Goal: Book appointment/travel/reservation

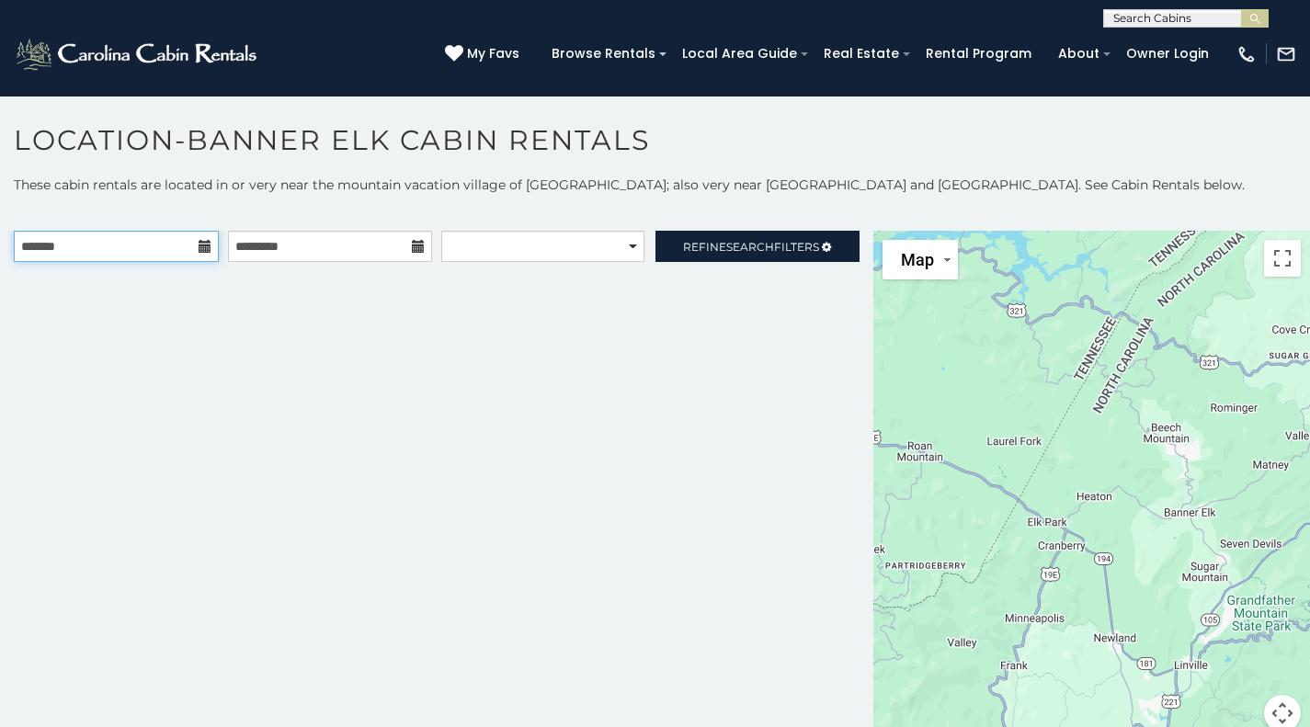
click at [111, 244] on input "text" at bounding box center [116, 246] width 205 height 31
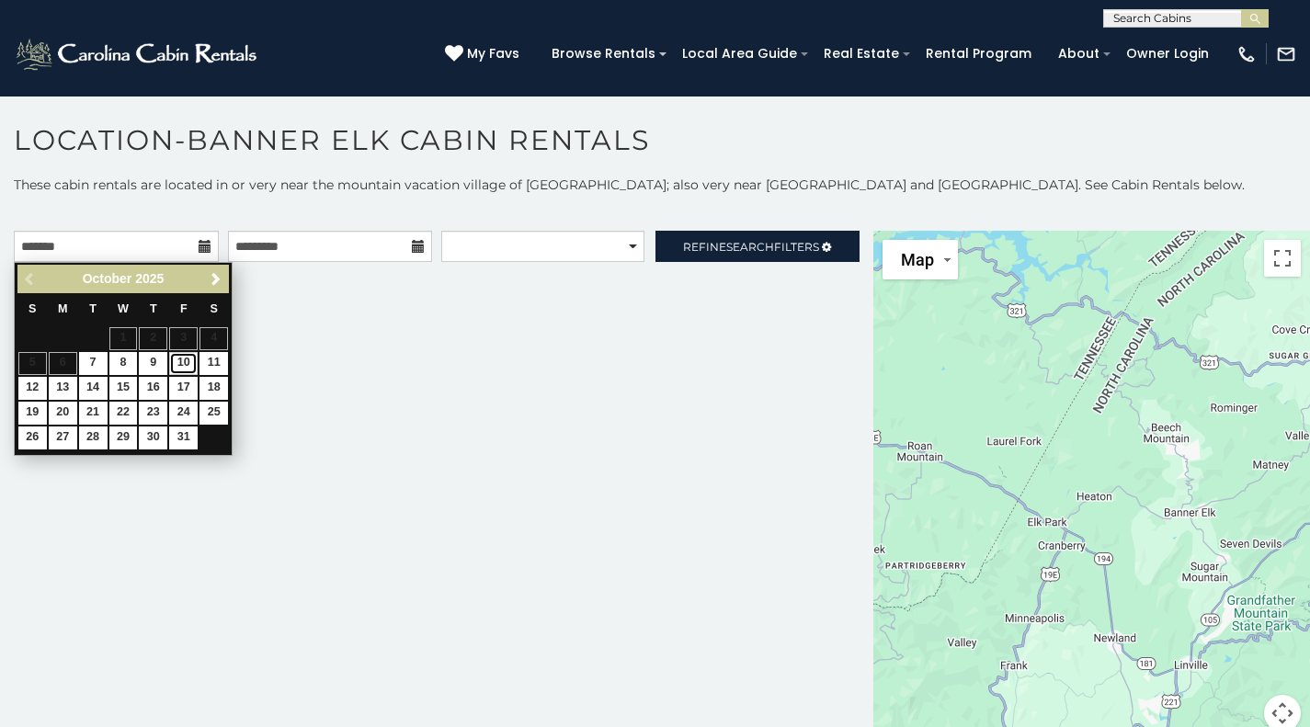
click at [183, 365] on link "10" at bounding box center [183, 363] width 28 height 23
type input "**********"
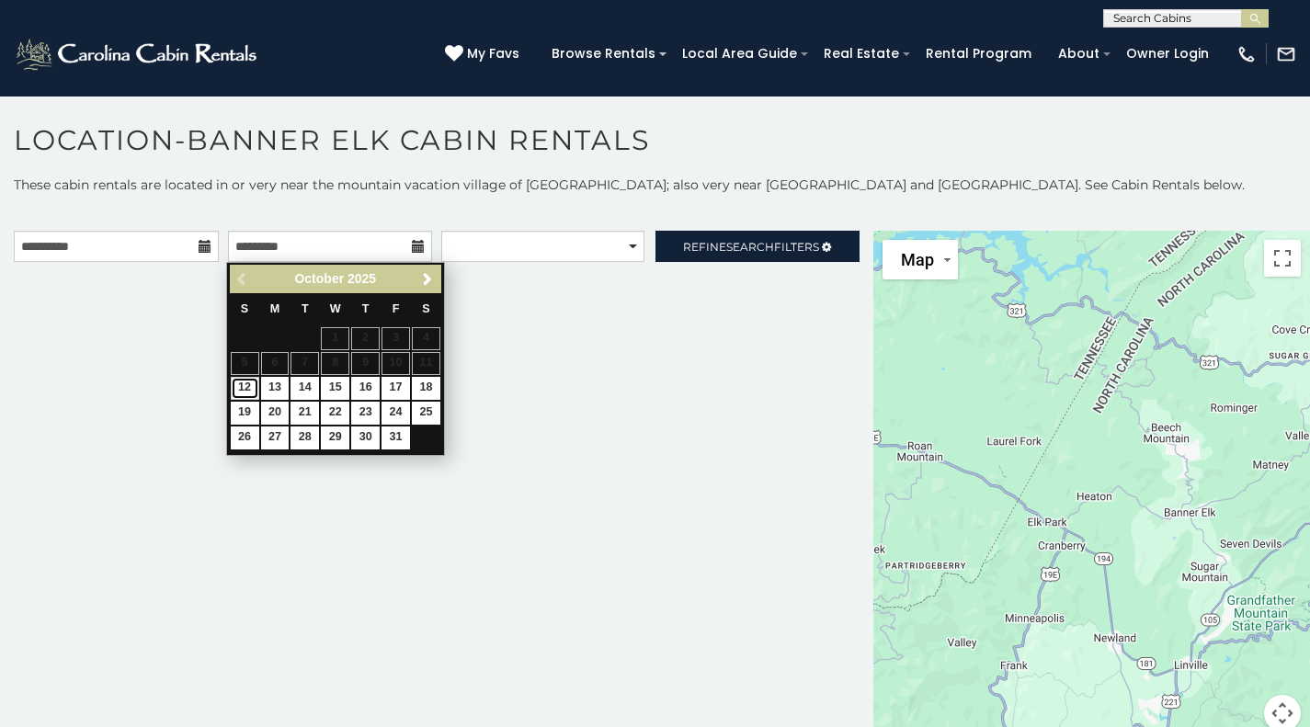
click at [244, 387] on link "12" at bounding box center [245, 388] width 28 height 23
type input "**********"
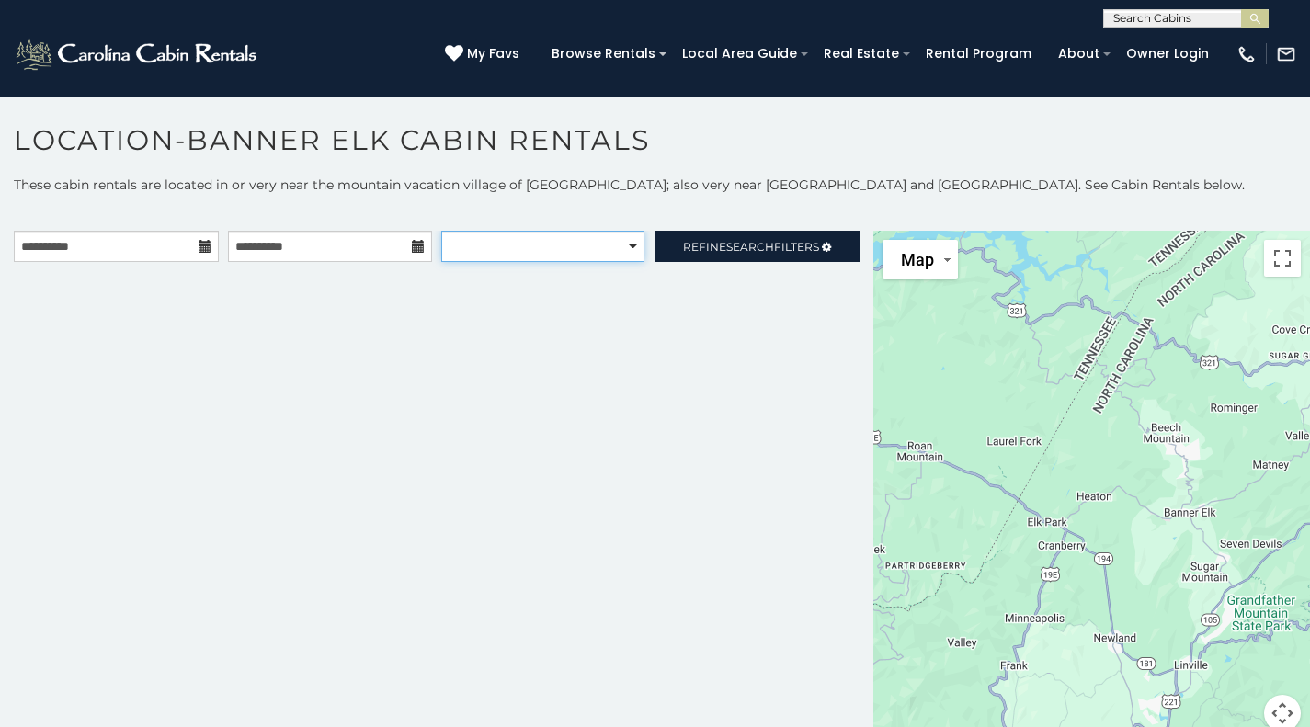
click at [611, 247] on select "**********" at bounding box center [542, 246] width 203 height 31
click at [441, 231] on select "**********" at bounding box center [542, 246] width 203 height 31
click at [648, 340] on div "**********" at bounding box center [436, 492] width 873 height 523
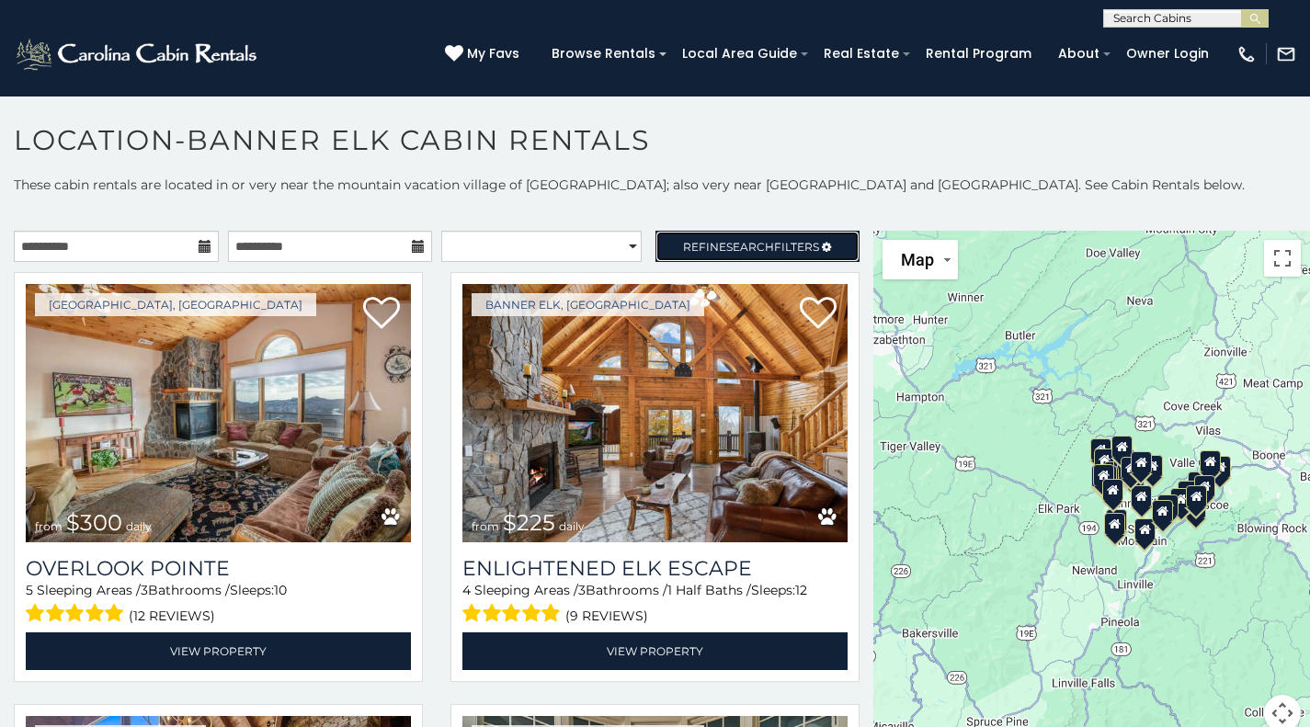
click at [740, 247] on span "Search" at bounding box center [750, 247] width 48 height 14
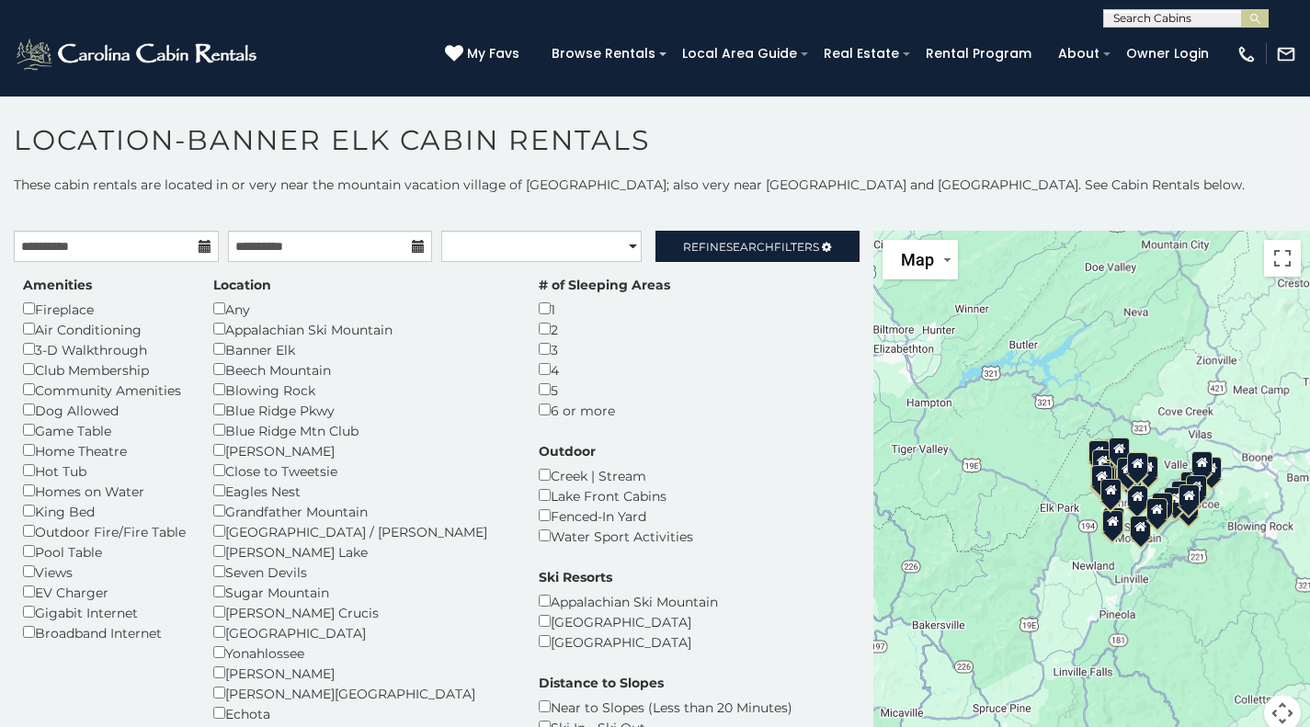
click at [732, 199] on div "**********" at bounding box center [655, 479] width 1310 height 606
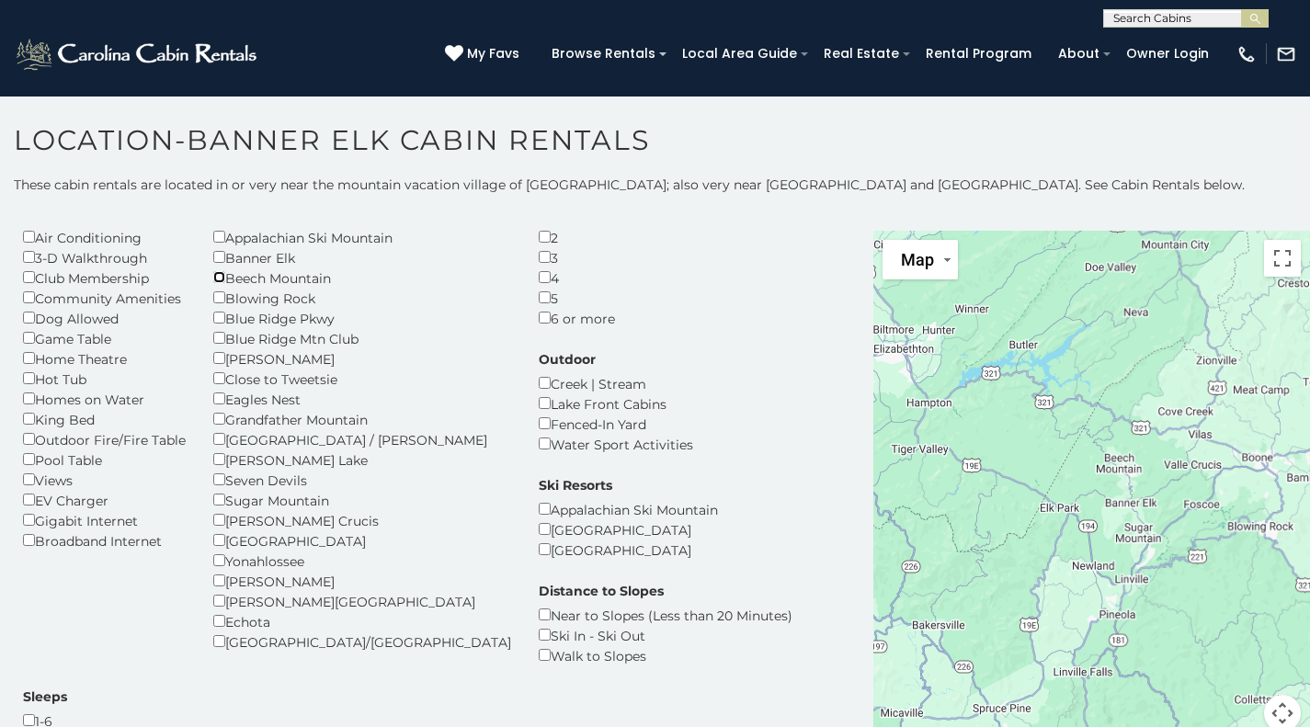
scroll to position [184, 0]
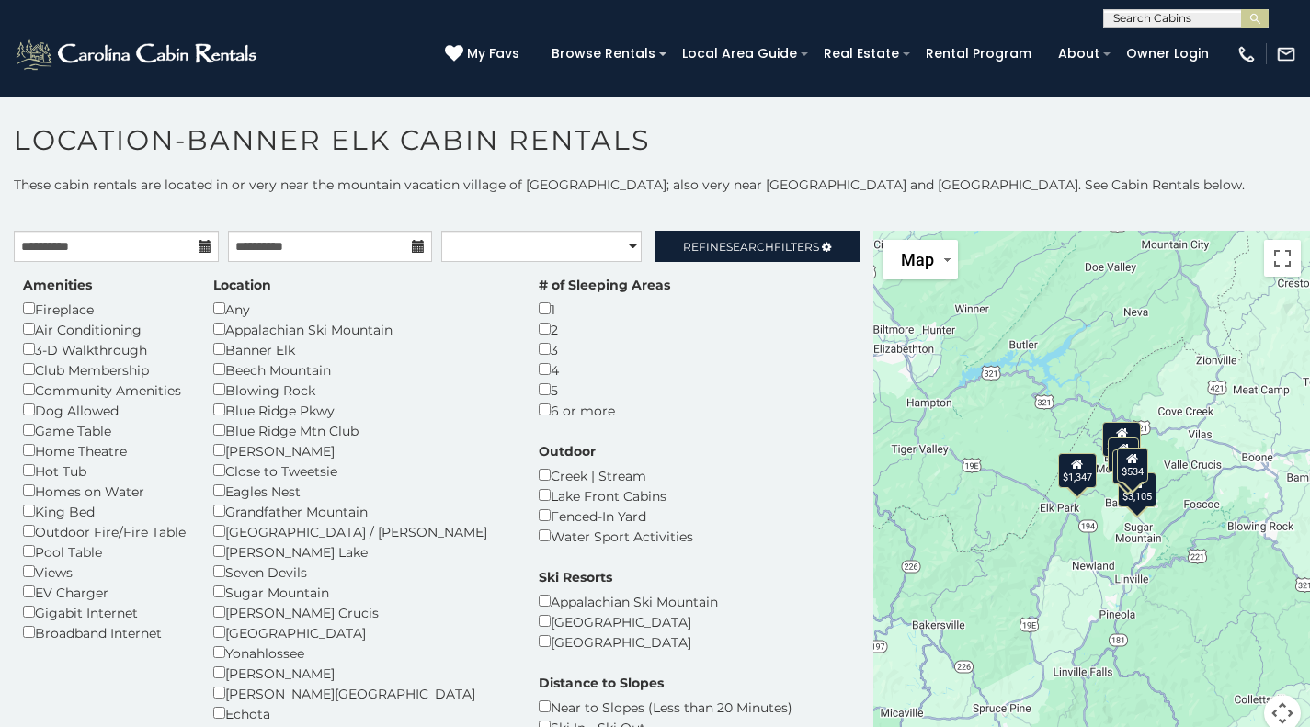
click at [831, 131] on h1 "Location-Banner Elk Cabin Rentals" at bounding box center [655, 149] width 1310 height 52
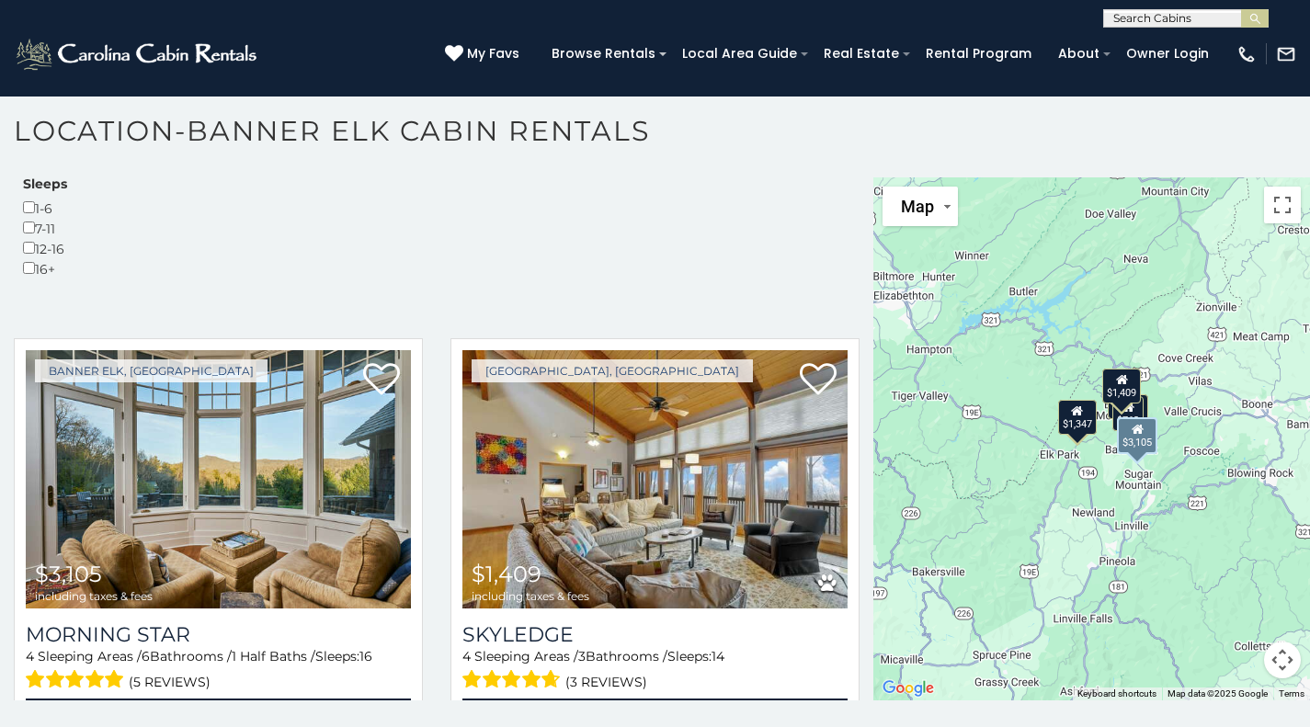
scroll to position [1011, 0]
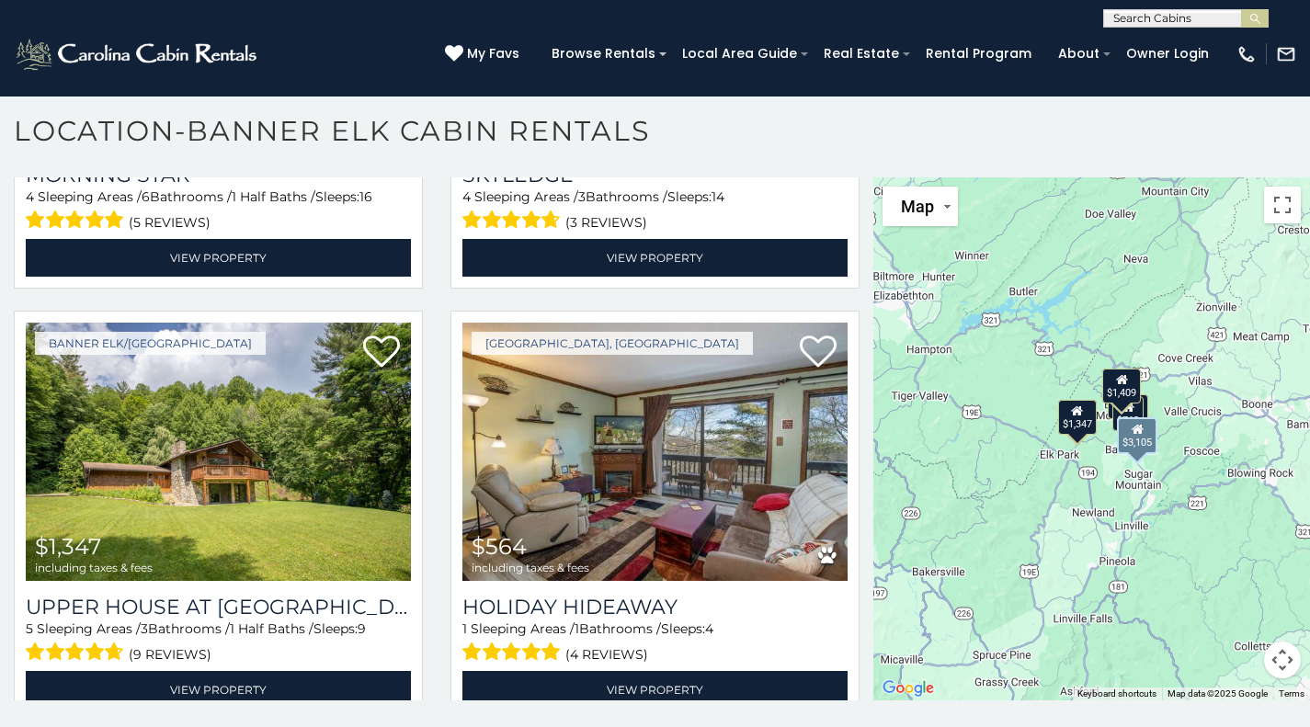
select select "**********"
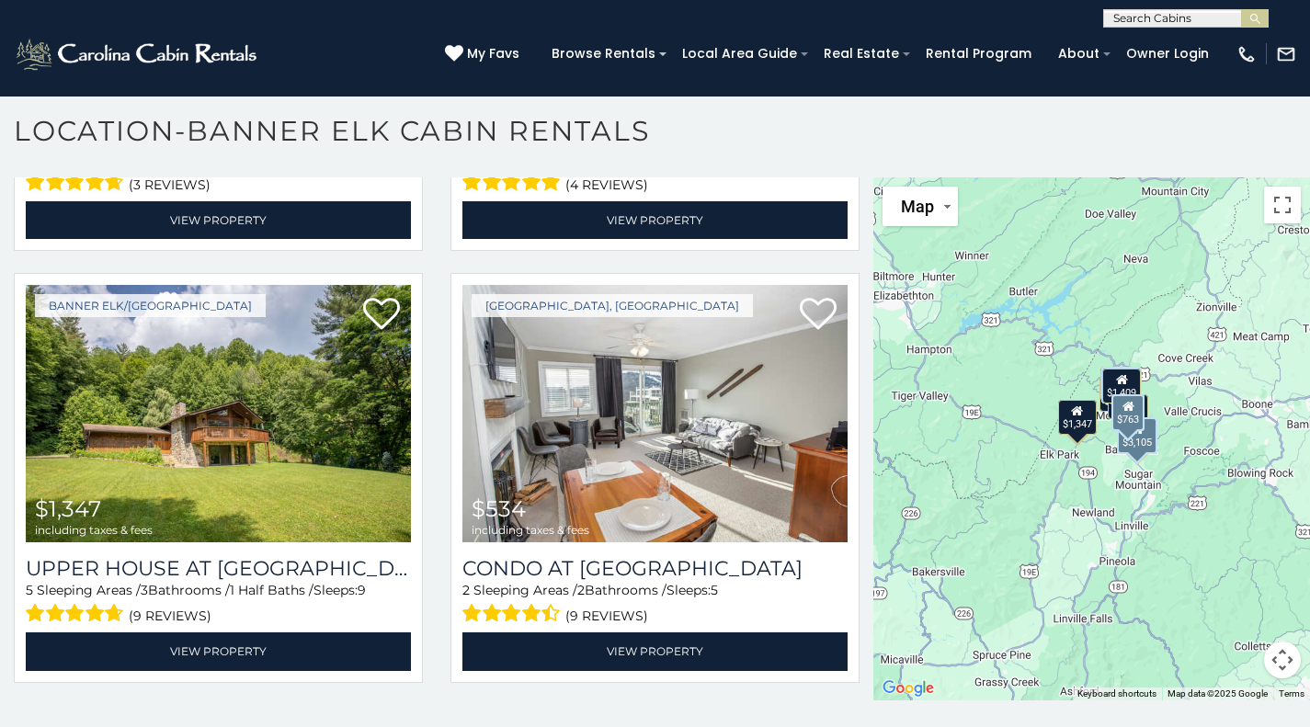
scroll to position [1389, 0]
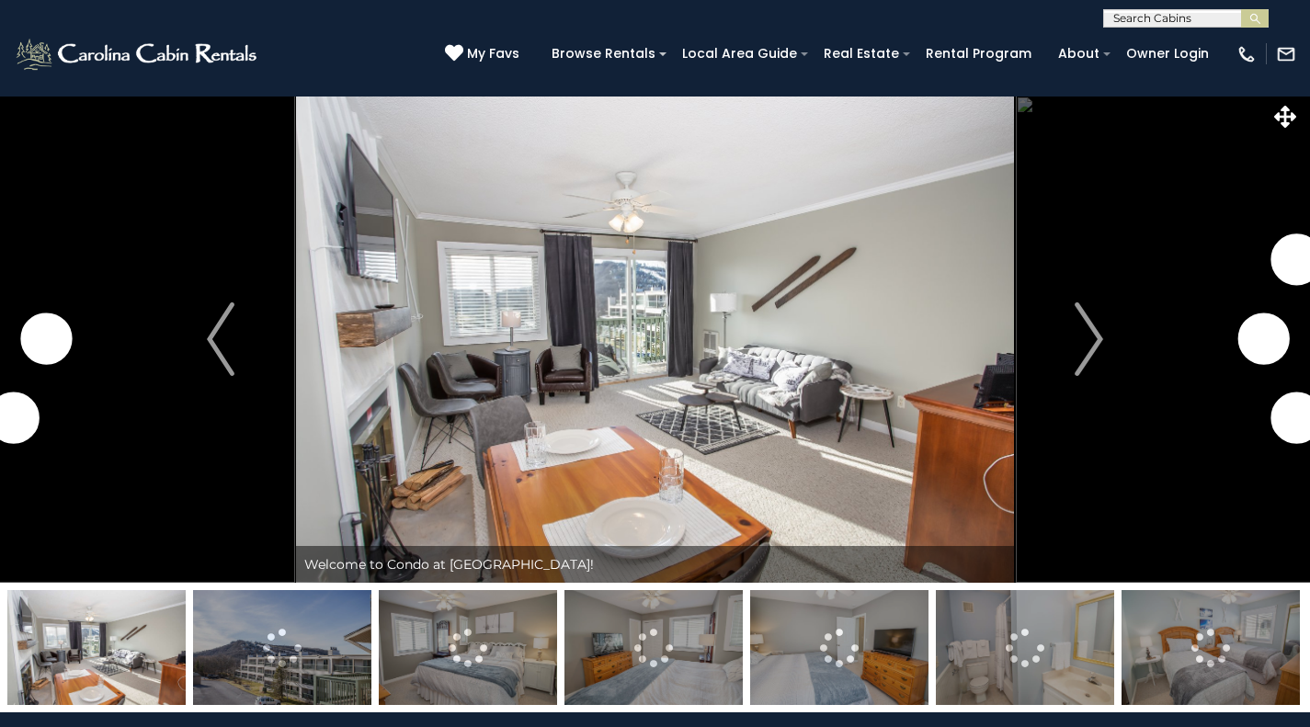
click at [1095, 330] on img "Next" at bounding box center [1089, 339] width 28 height 74
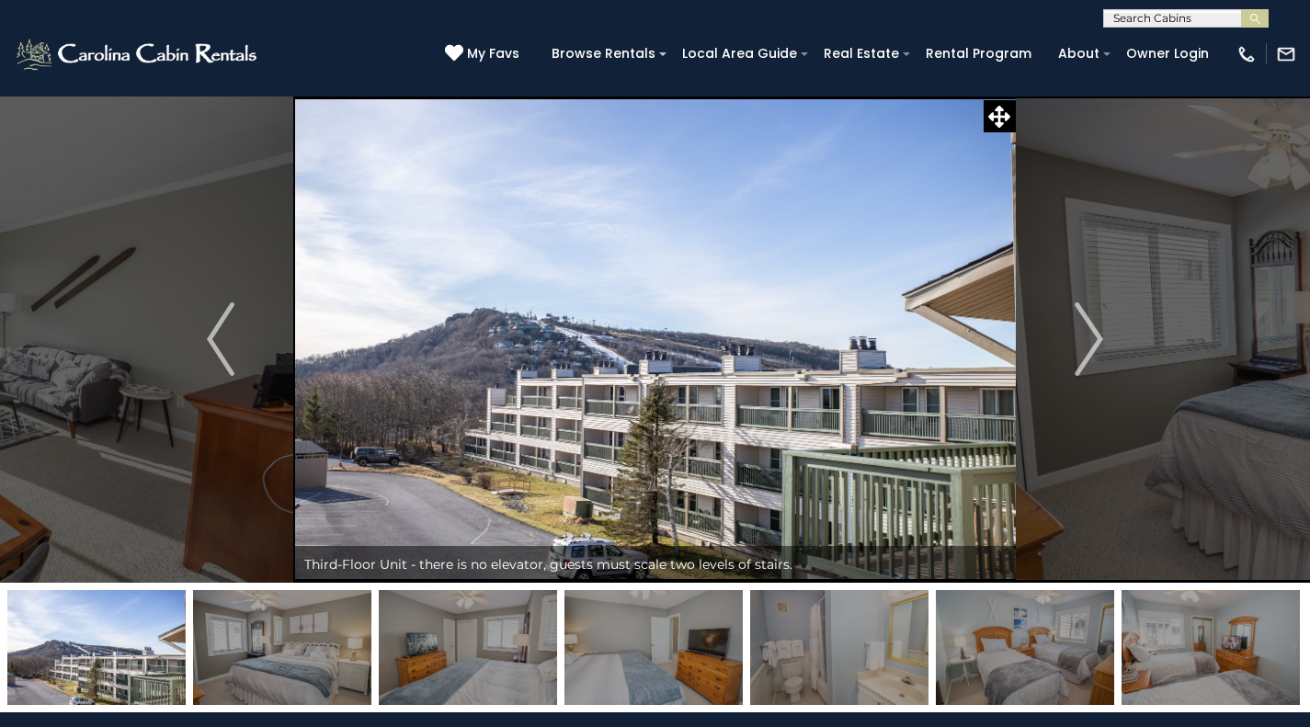
click at [1094, 342] on img "Next" at bounding box center [1089, 339] width 28 height 74
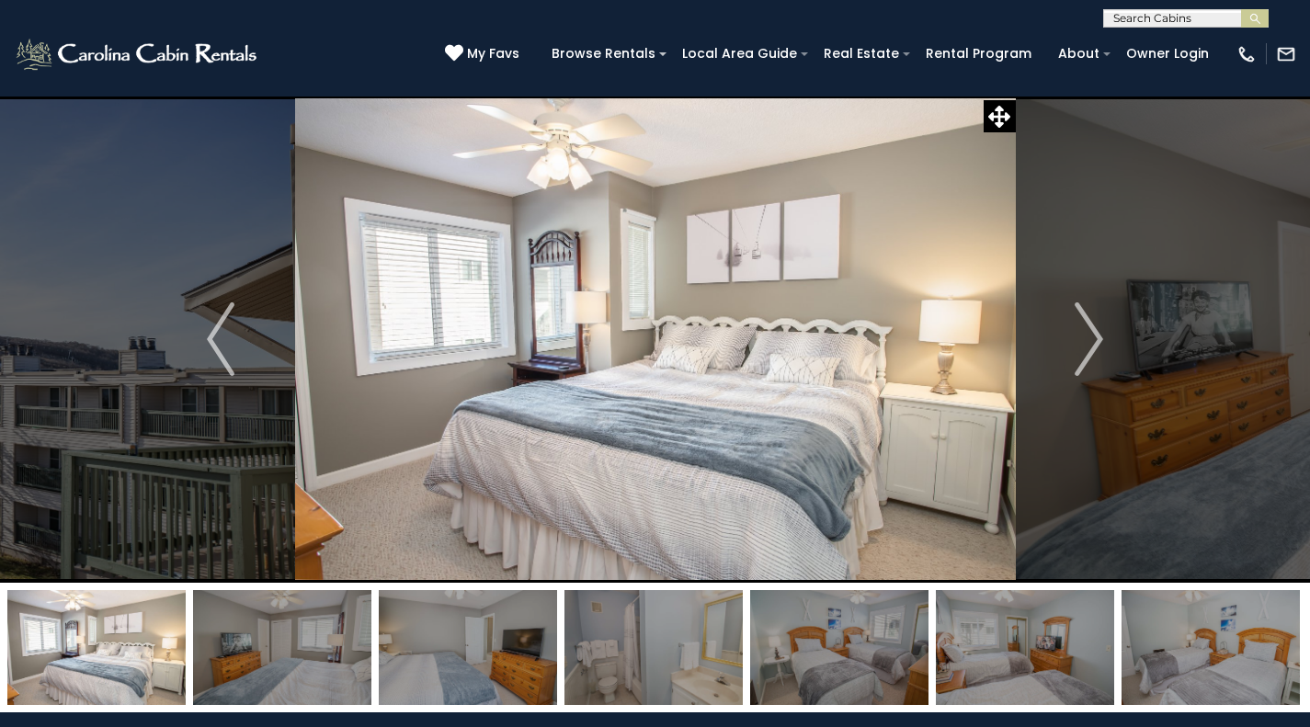
click at [1094, 342] on img "Next" at bounding box center [1089, 339] width 28 height 74
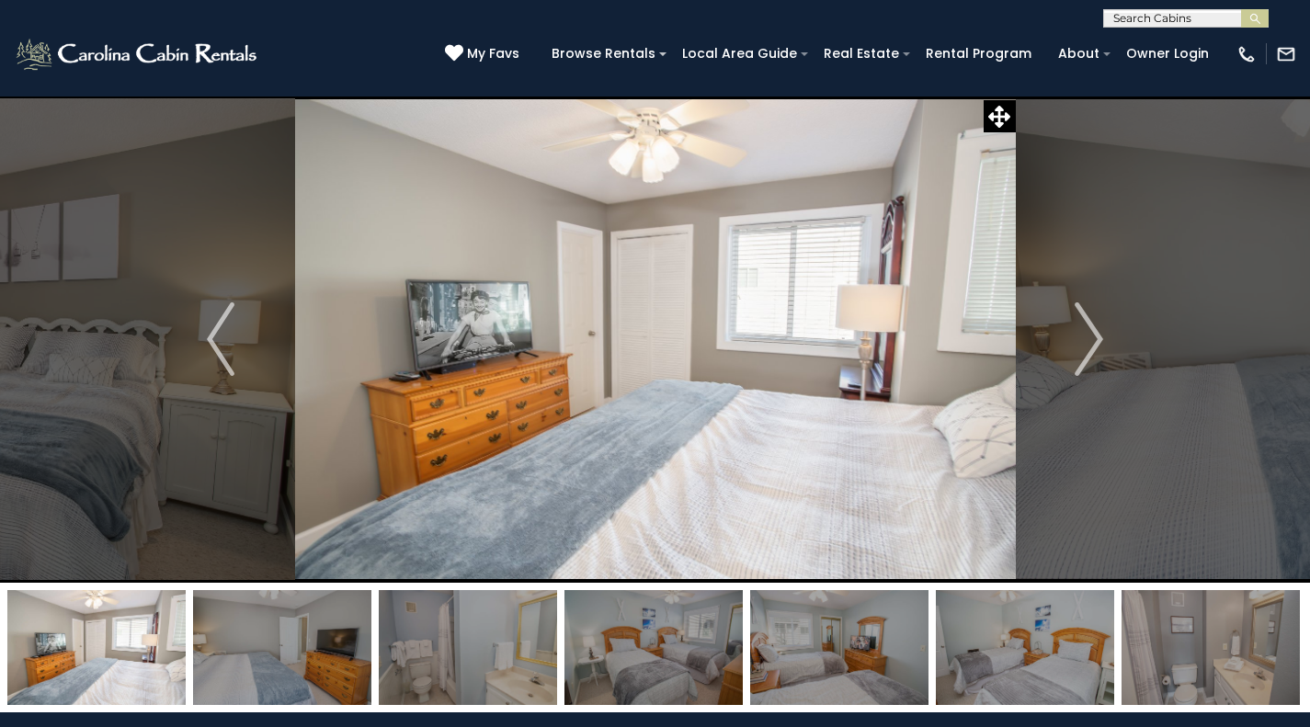
click at [1094, 342] on img "Next" at bounding box center [1089, 339] width 28 height 74
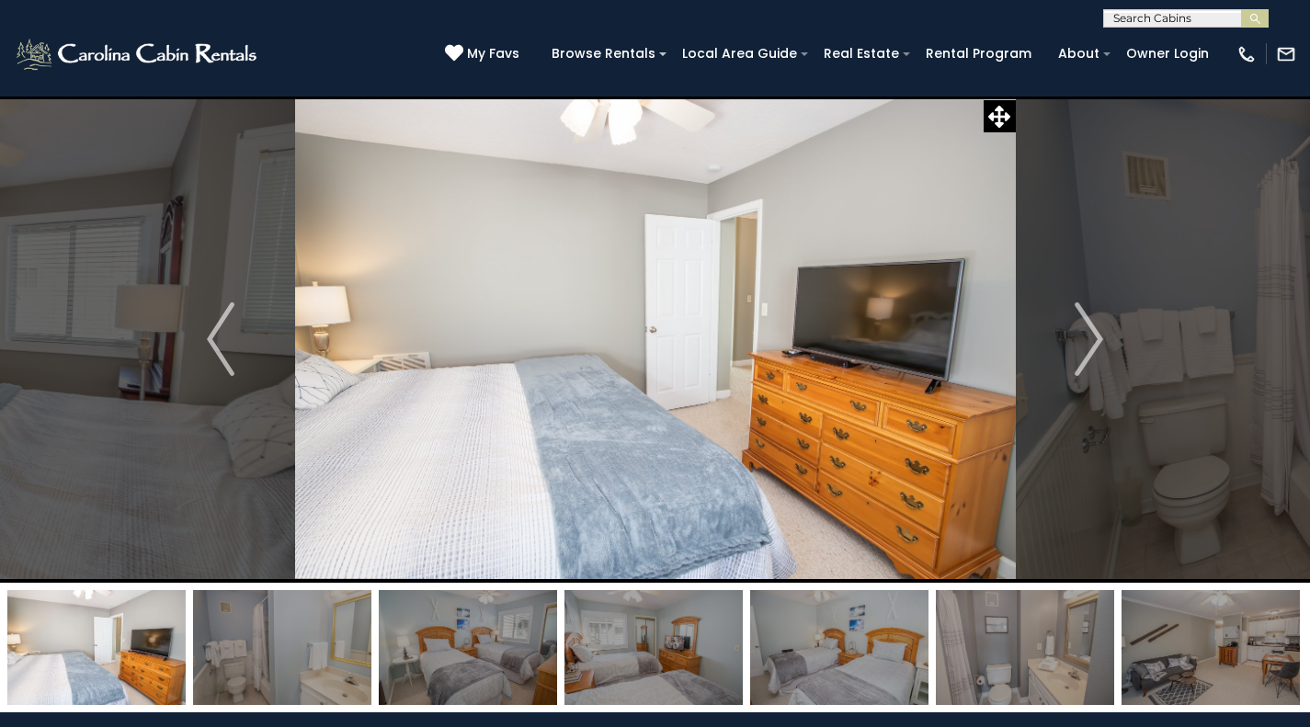
click at [1094, 342] on img "Next" at bounding box center [1089, 339] width 28 height 74
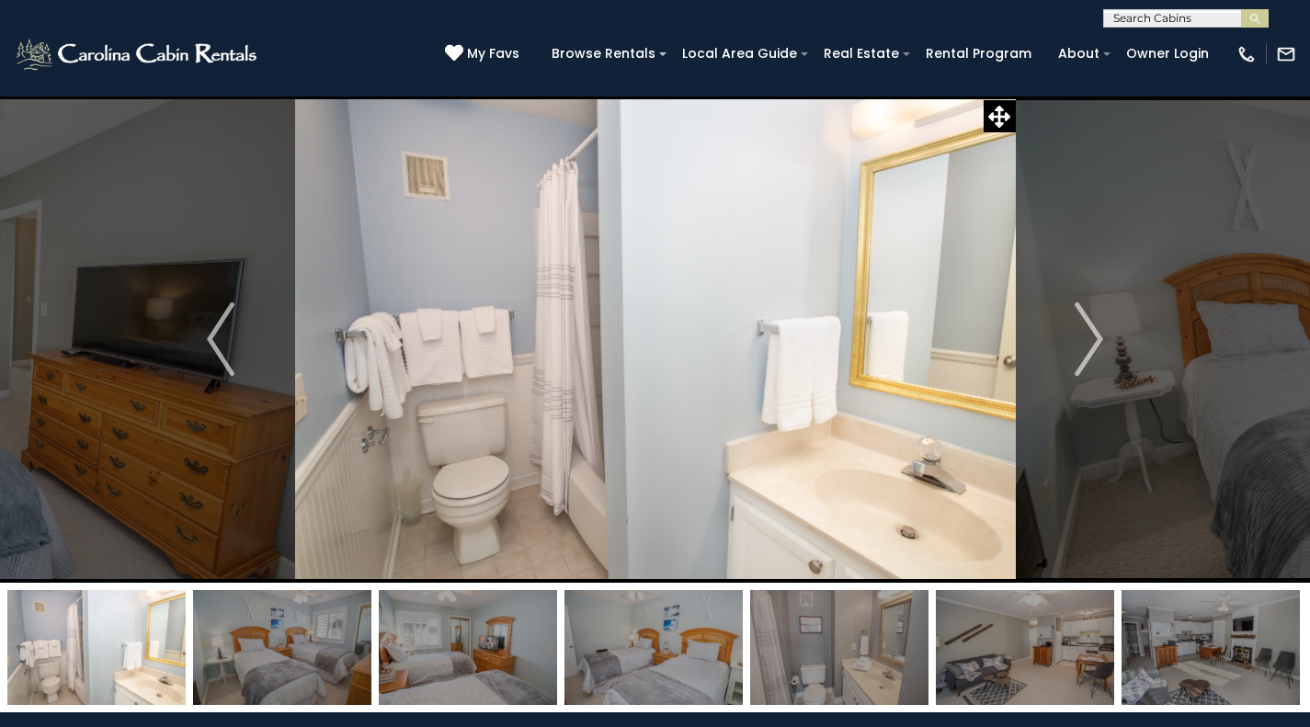
click at [1094, 342] on img "Next" at bounding box center [1089, 339] width 28 height 74
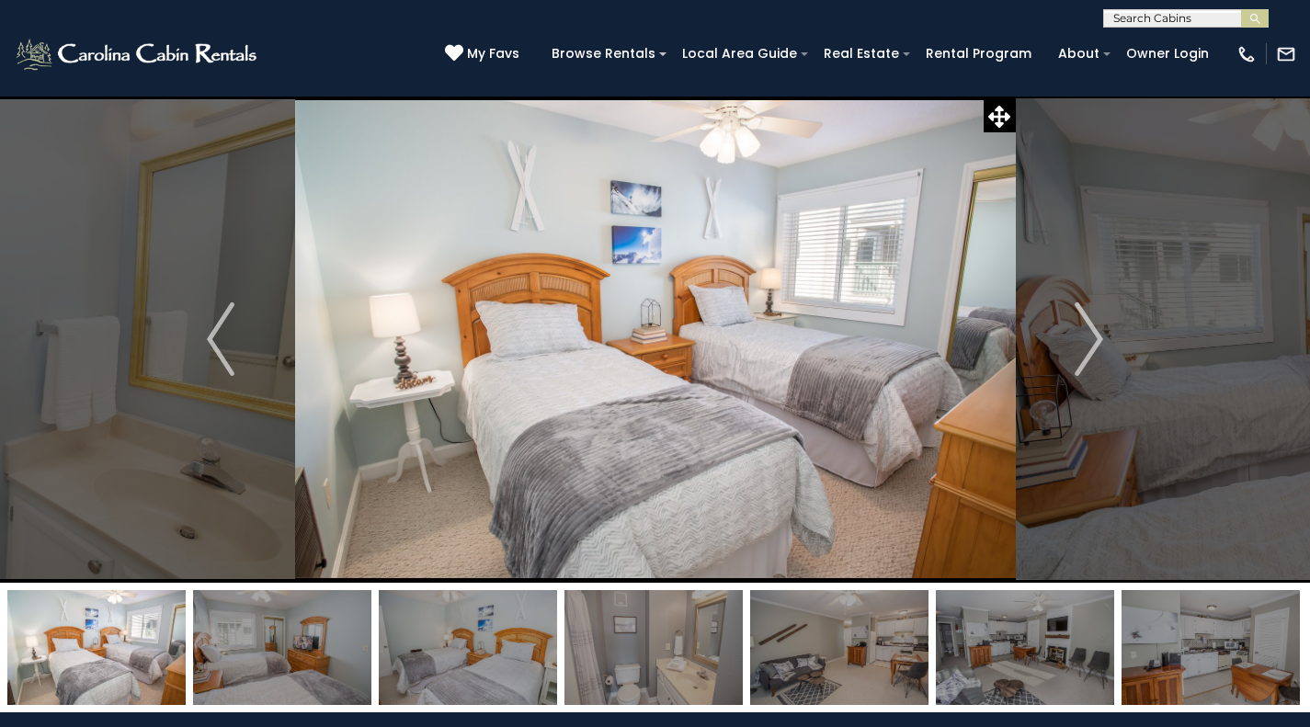
click at [1094, 342] on img "Next" at bounding box center [1089, 339] width 28 height 74
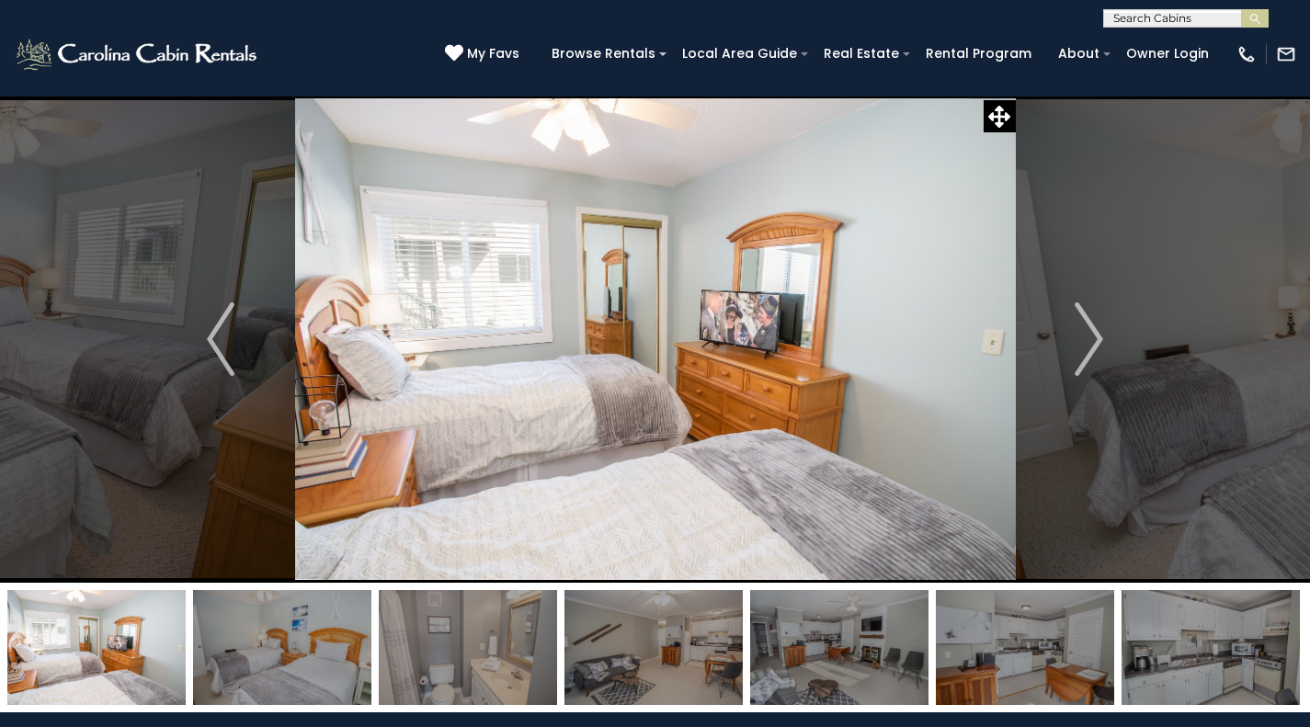
click at [1094, 342] on img "Next" at bounding box center [1089, 339] width 28 height 74
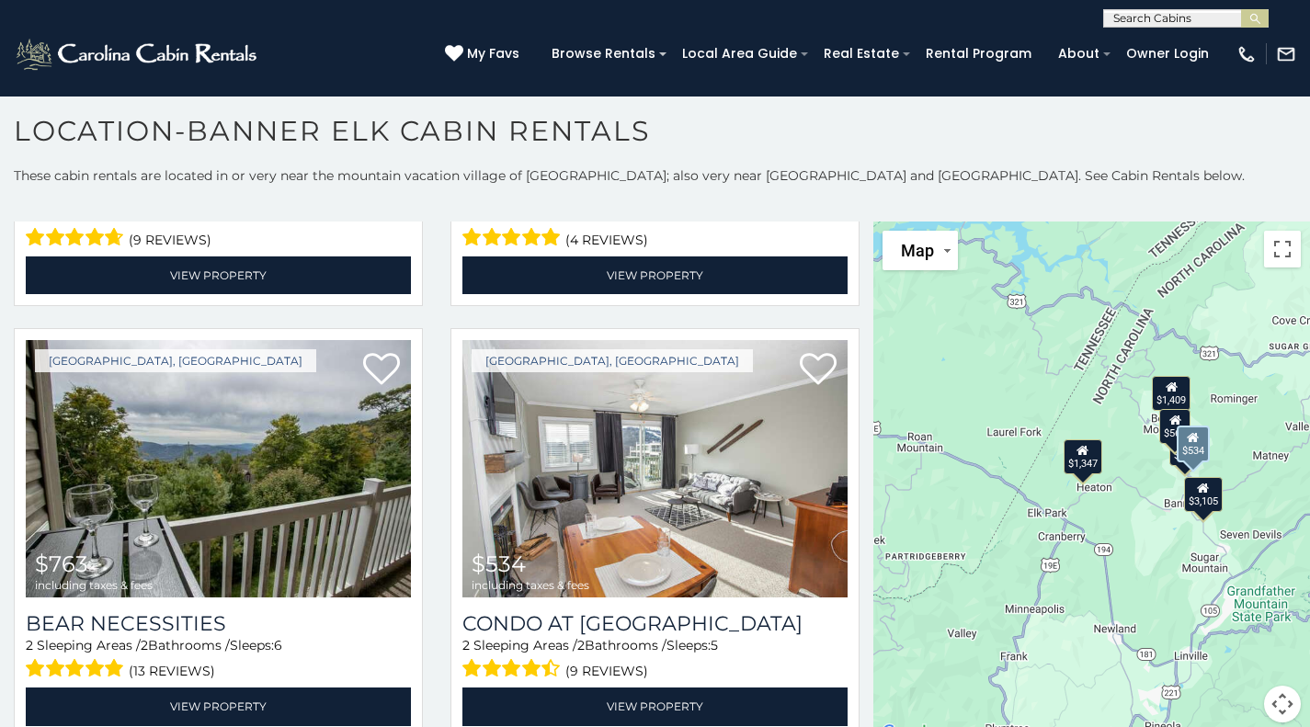
scroll to position [44, 0]
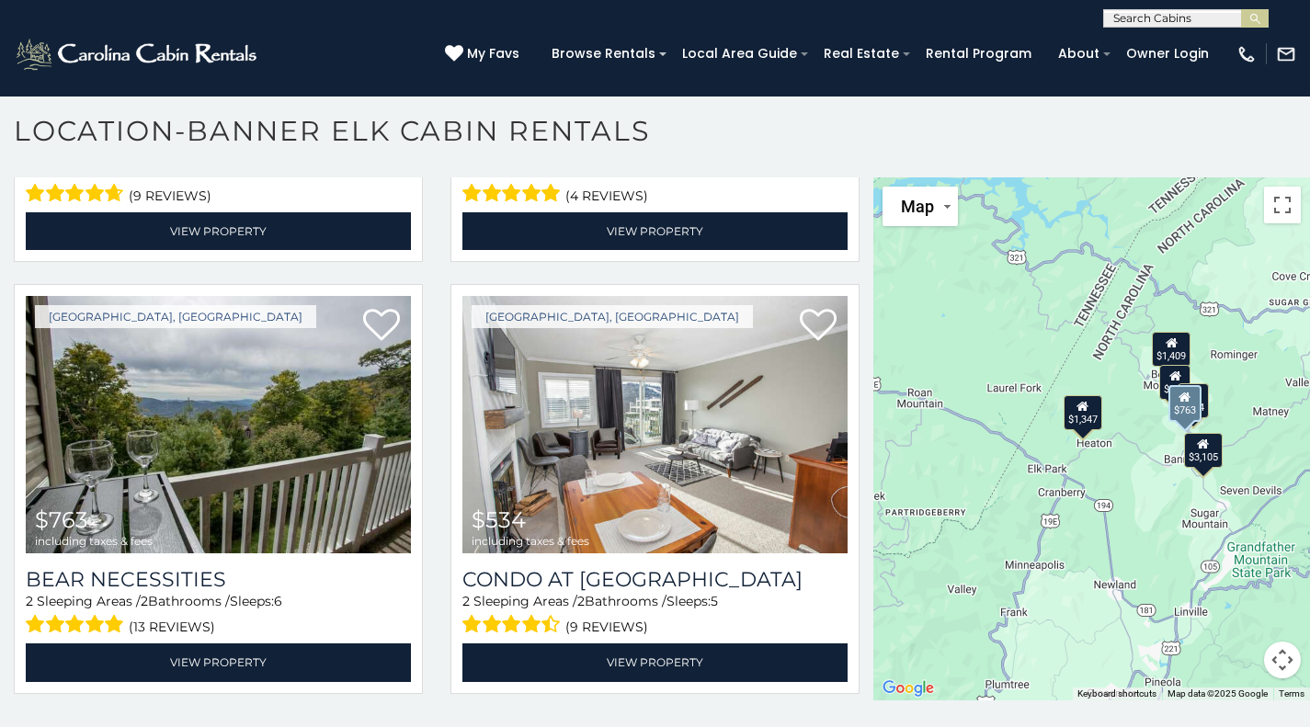
click at [269, 413] on img at bounding box center [218, 425] width 385 height 258
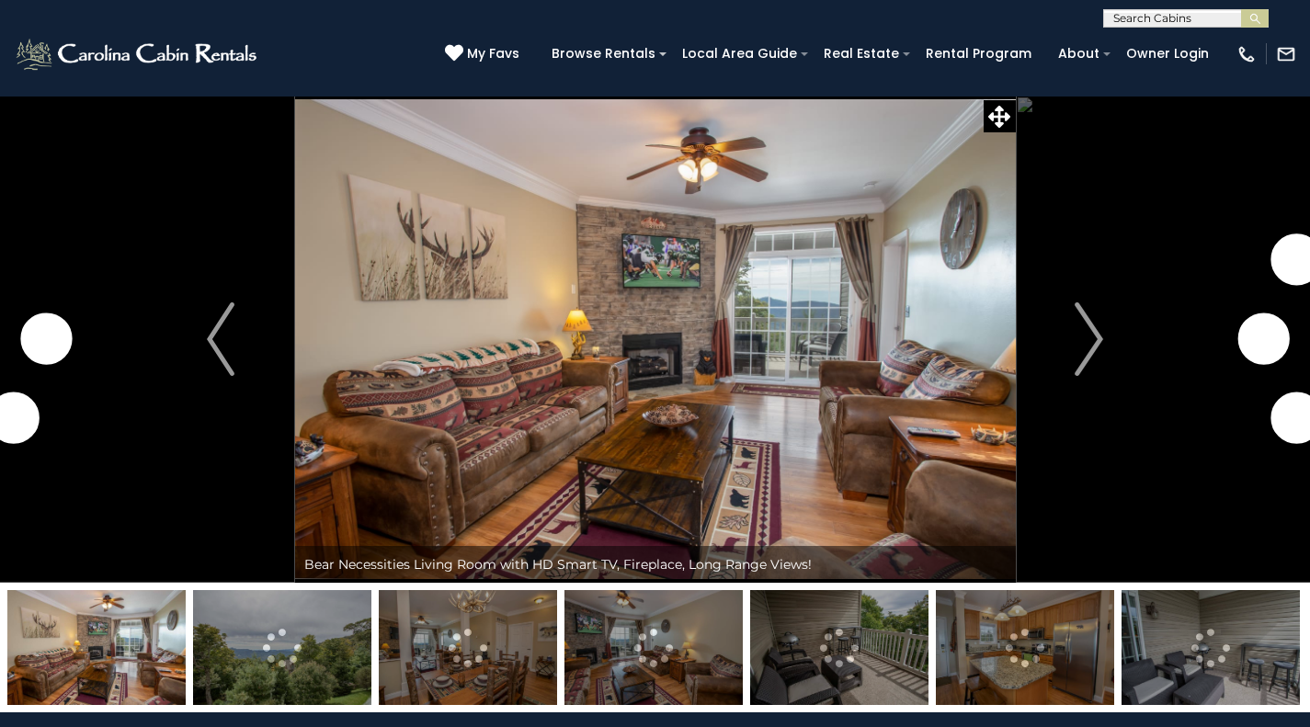
click at [1090, 336] on img "Next" at bounding box center [1089, 339] width 28 height 74
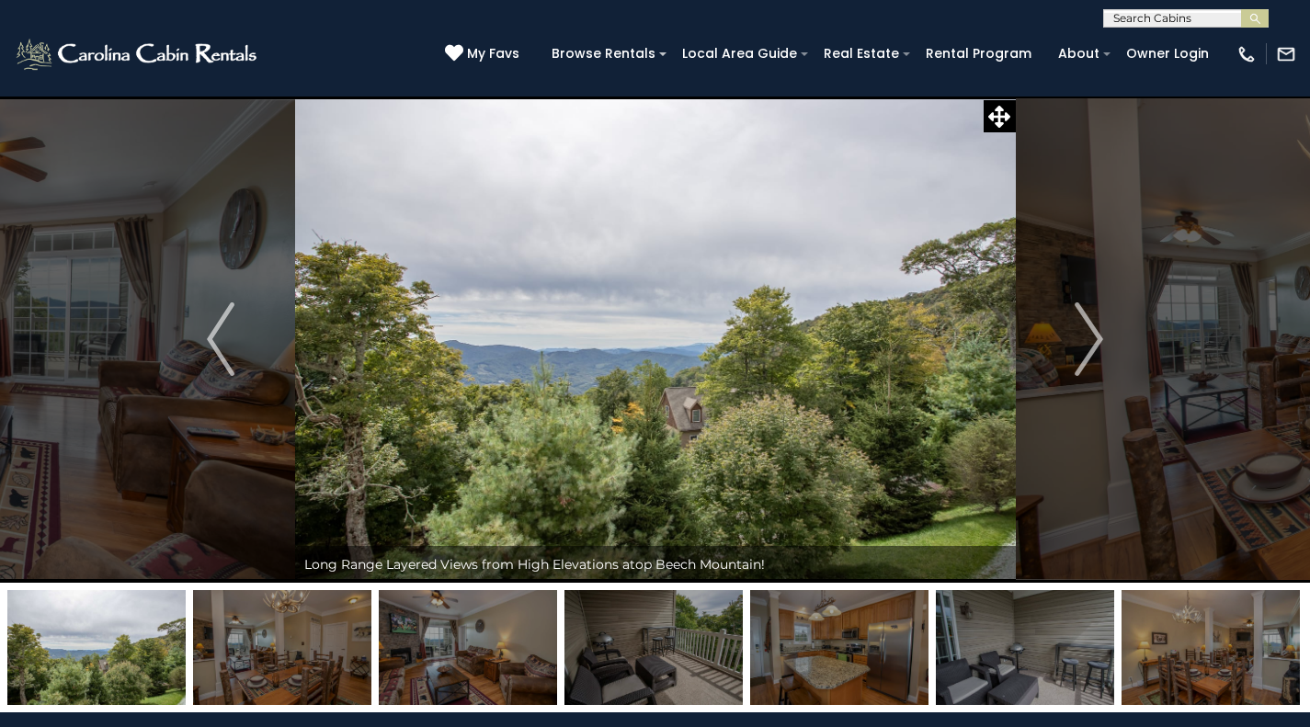
click at [1090, 336] on img "Next" at bounding box center [1089, 339] width 28 height 74
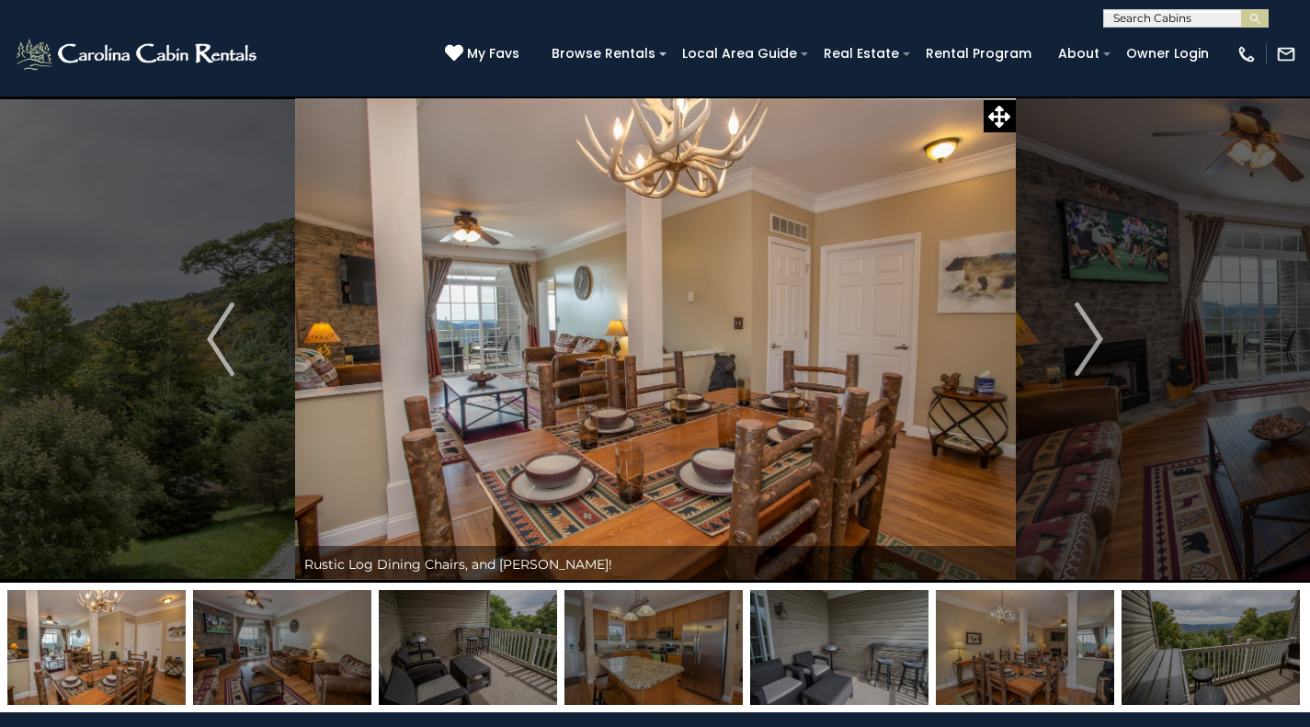
click at [1090, 336] on img "Next" at bounding box center [1089, 339] width 28 height 74
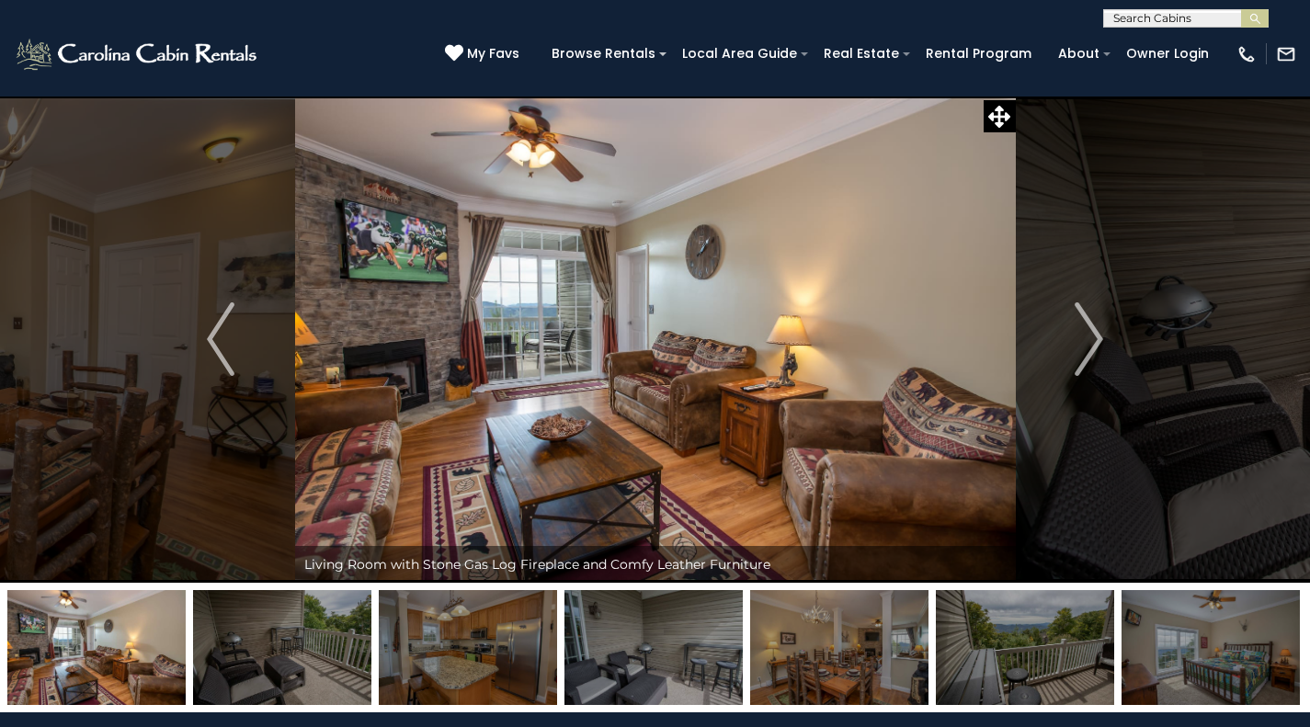
click at [1090, 336] on img "Next" at bounding box center [1089, 339] width 28 height 74
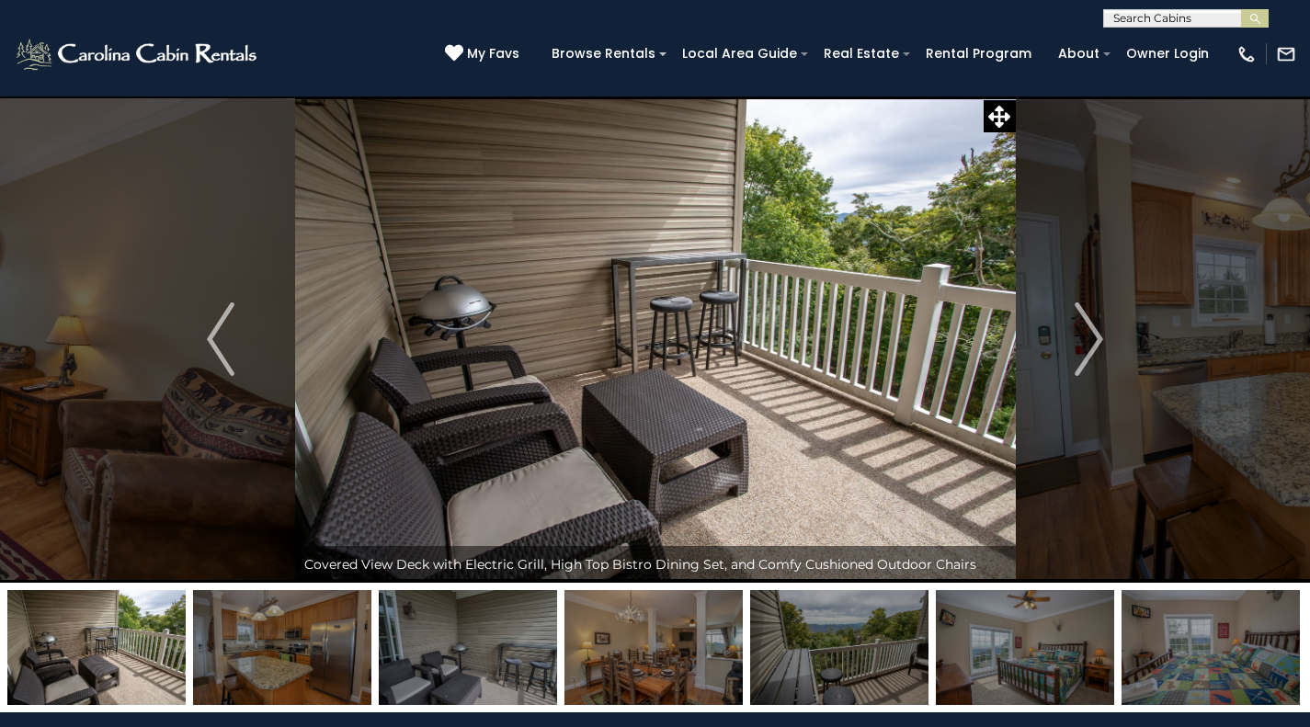
click at [1090, 336] on img "Next" at bounding box center [1089, 339] width 28 height 74
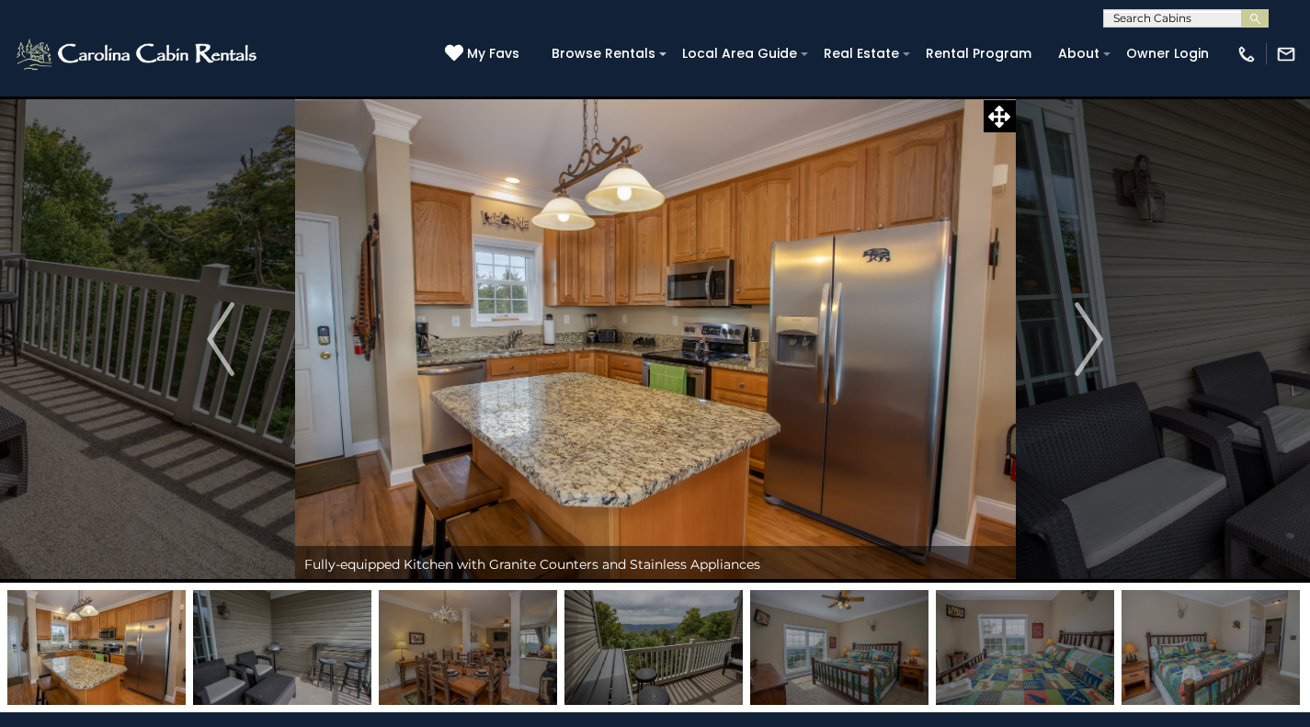
click at [1090, 336] on img "Next" at bounding box center [1089, 339] width 28 height 74
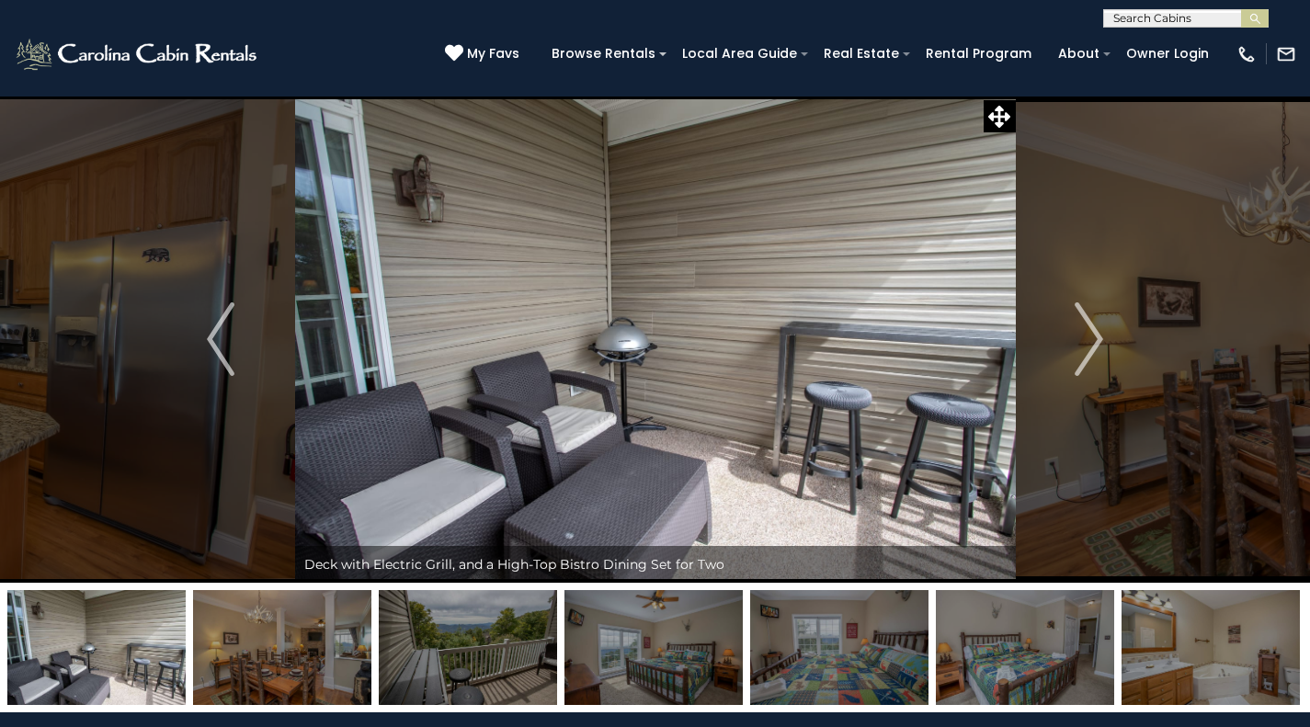
click at [1090, 336] on img "Next" at bounding box center [1089, 339] width 28 height 74
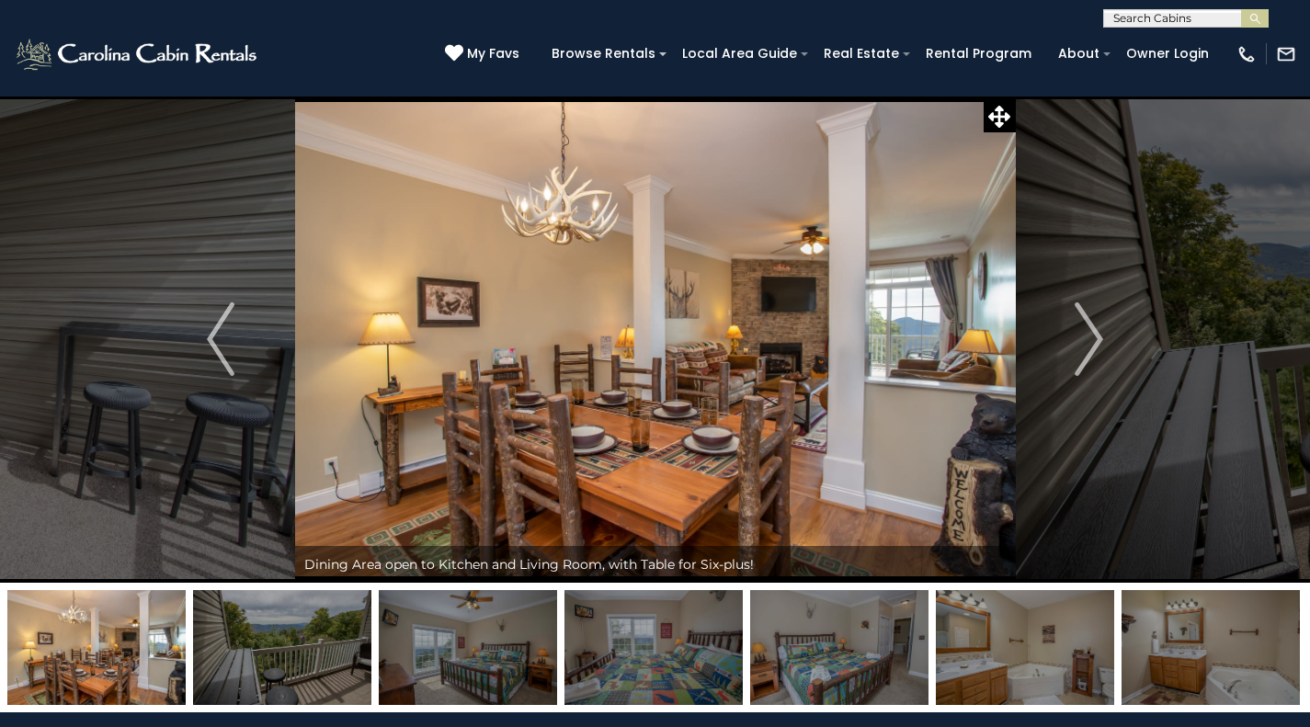
click at [1090, 336] on img "Next" at bounding box center [1089, 339] width 28 height 74
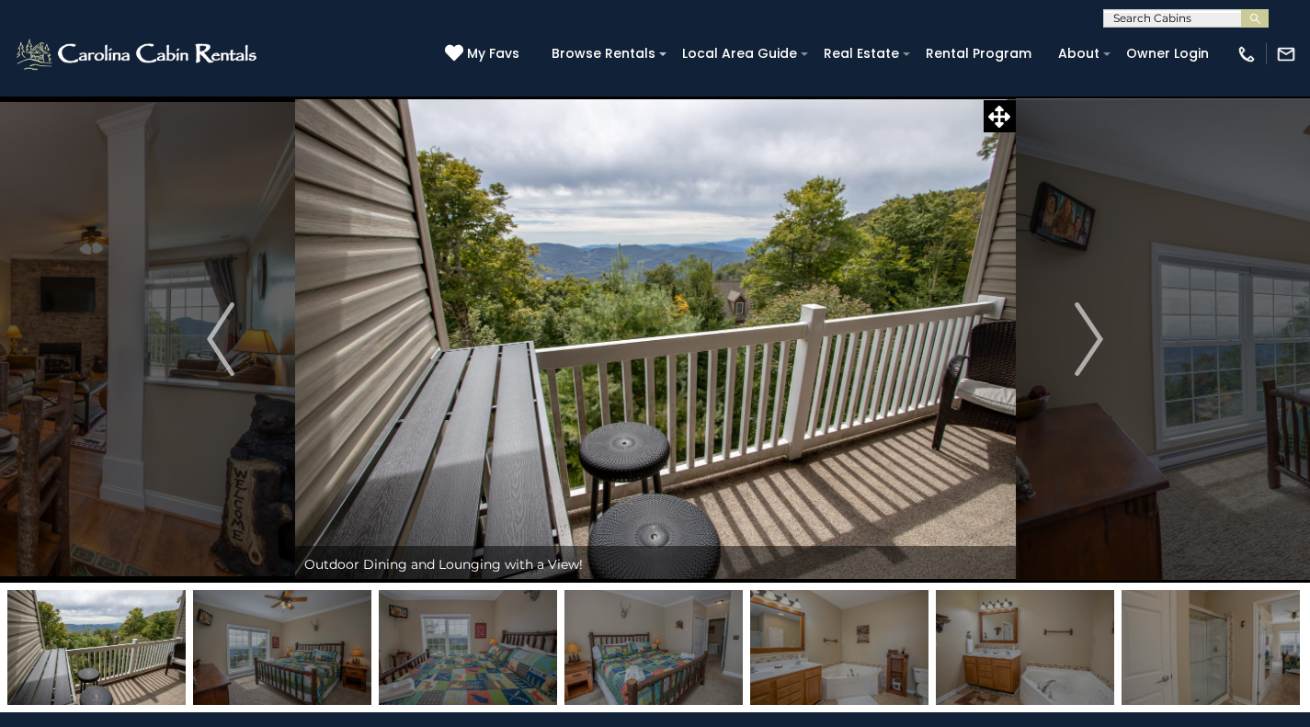
click at [1090, 336] on img "Next" at bounding box center [1089, 339] width 28 height 74
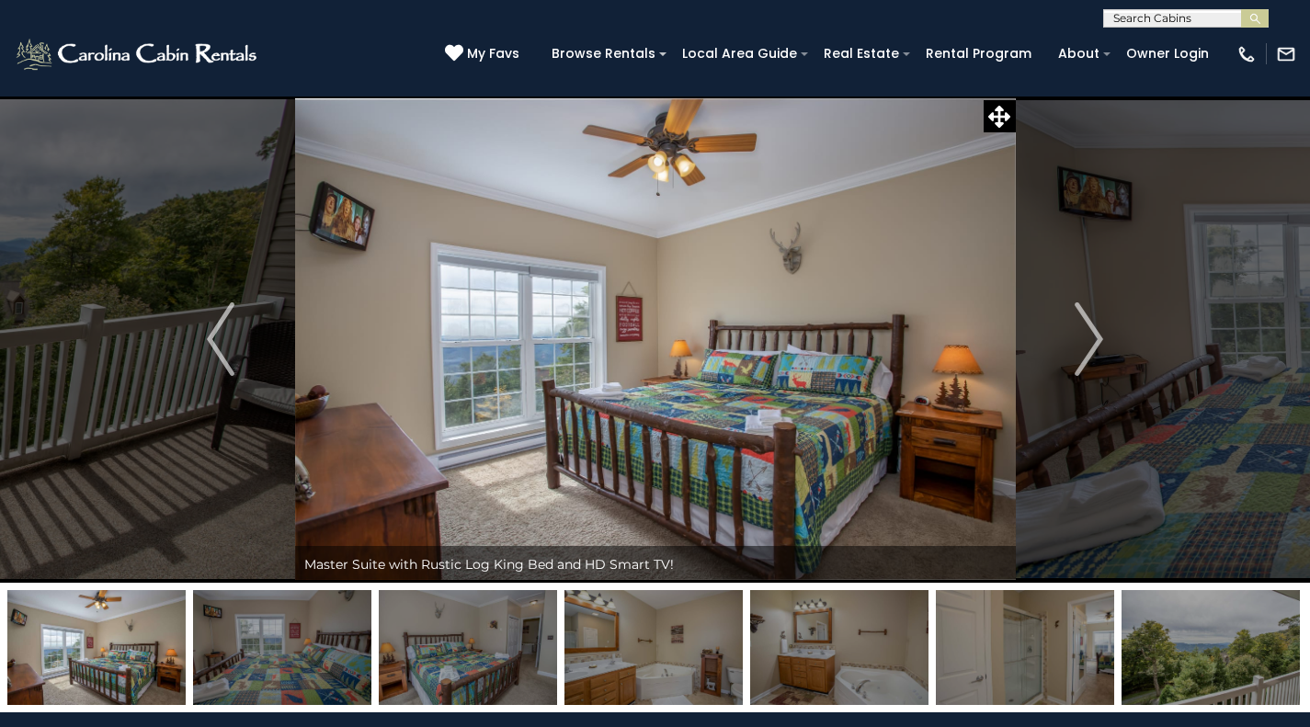
click at [1090, 336] on img "Next" at bounding box center [1089, 339] width 28 height 74
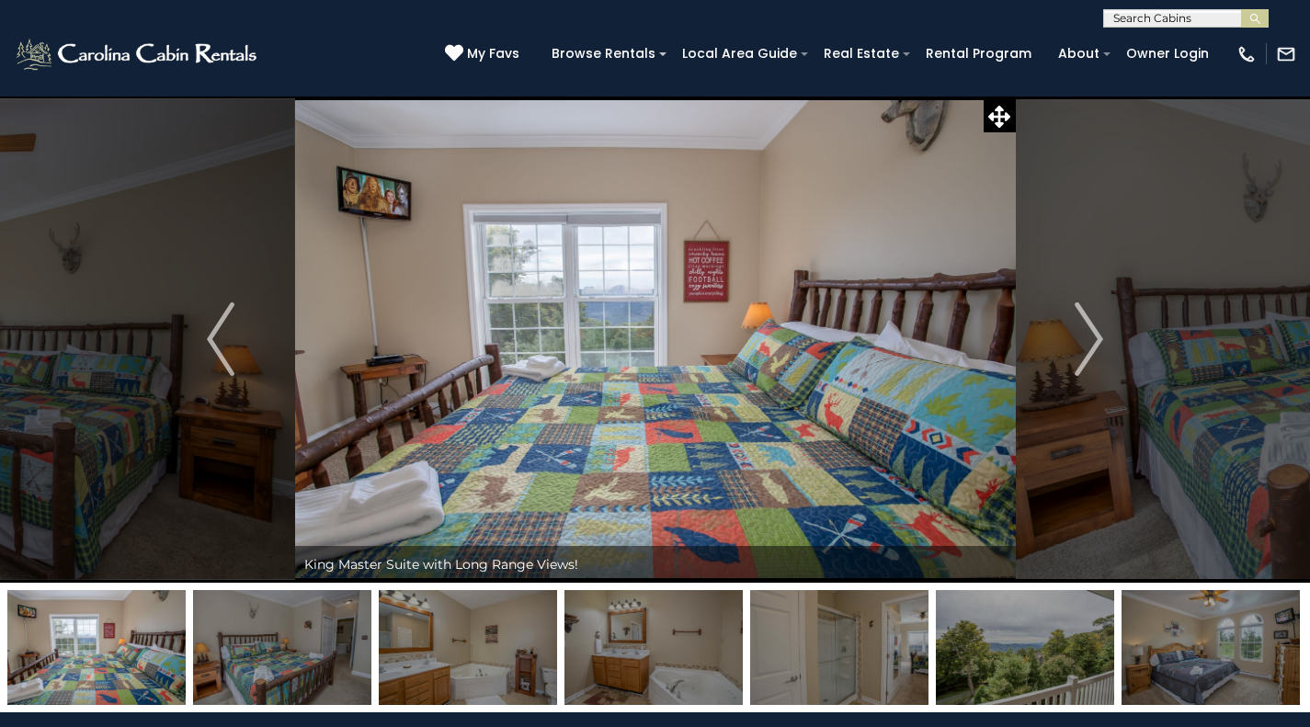
click at [1090, 336] on img "Next" at bounding box center [1089, 339] width 28 height 74
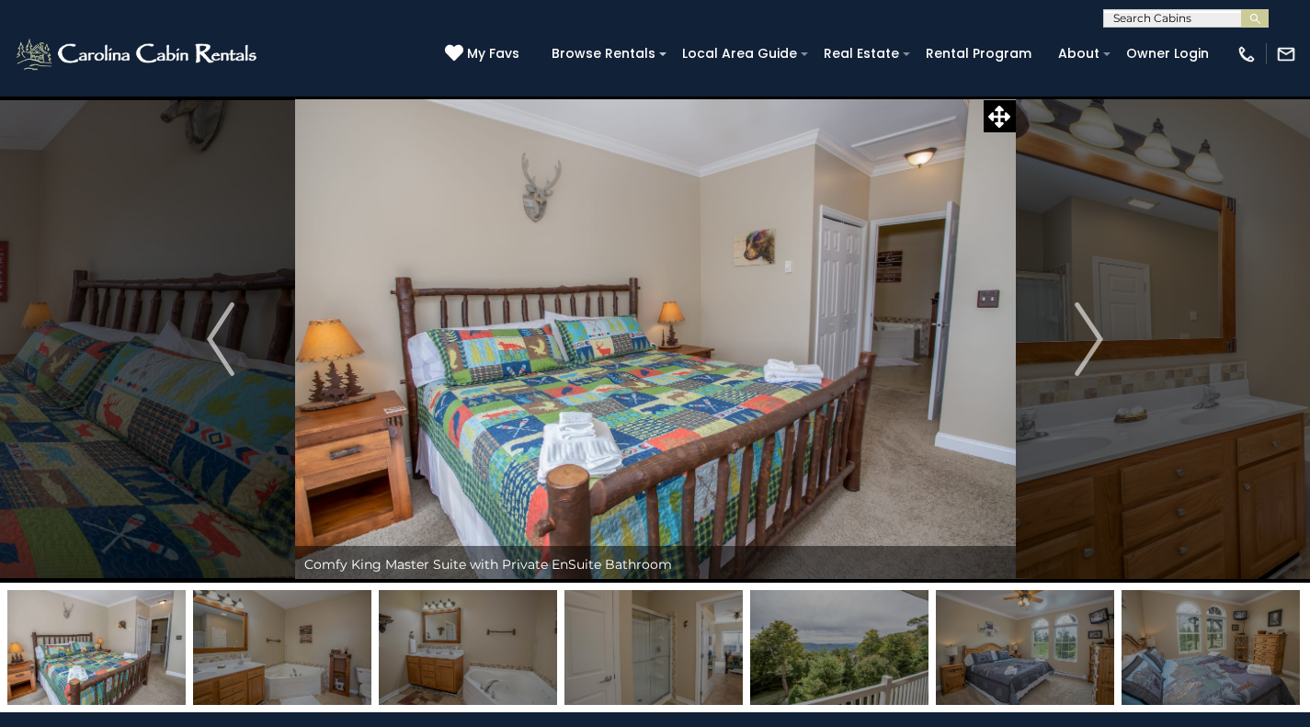
click at [1090, 336] on img "Next" at bounding box center [1089, 339] width 28 height 74
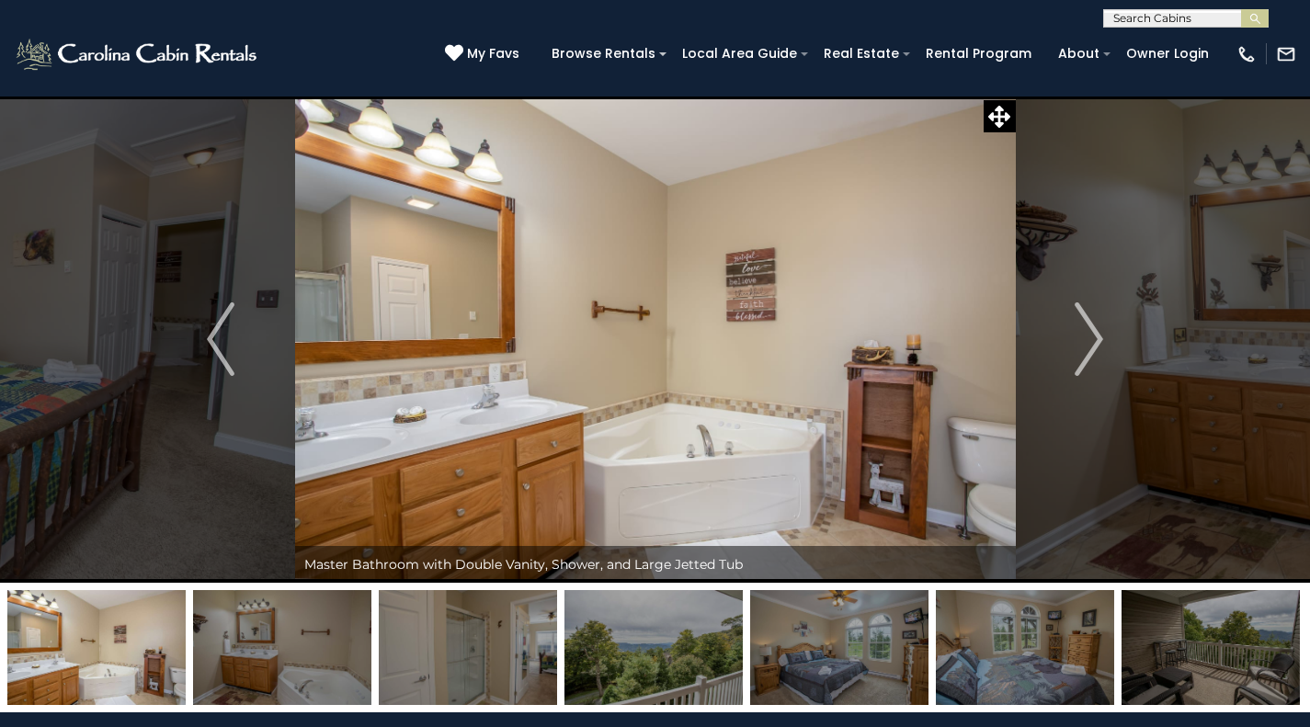
click at [1090, 336] on img "Next" at bounding box center [1089, 339] width 28 height 74
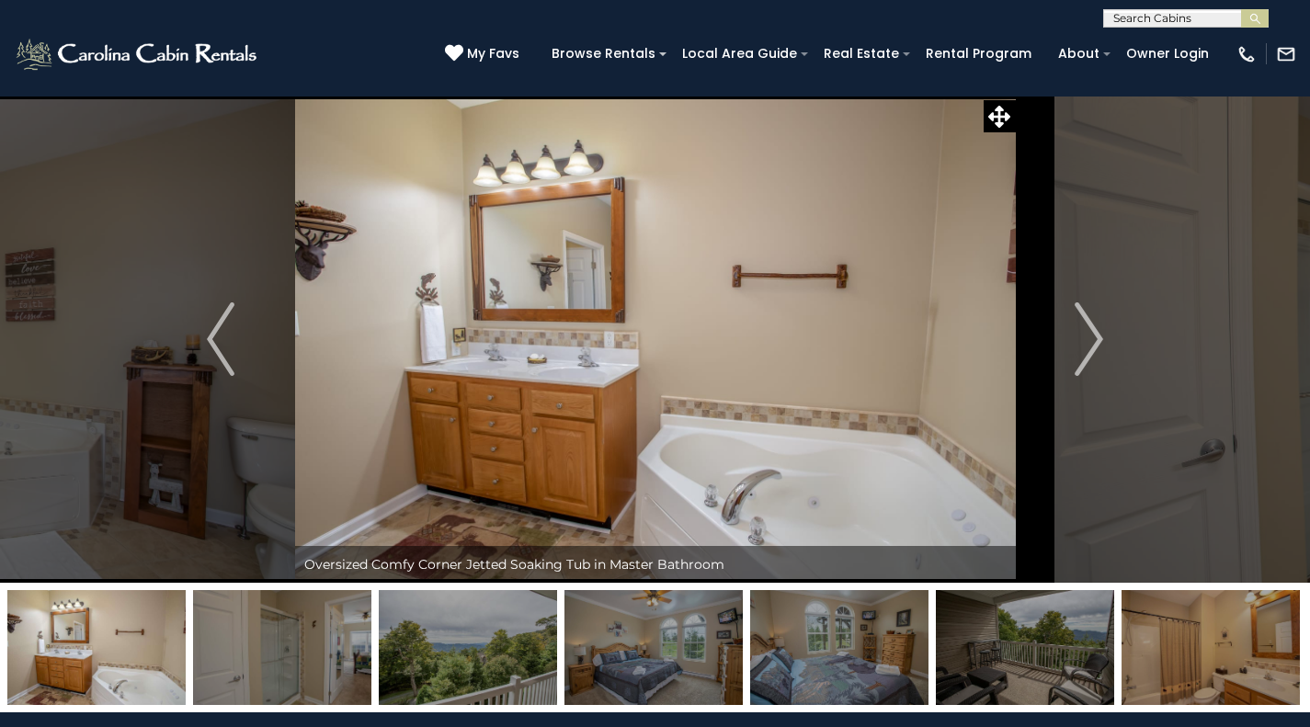
click at [1090, 336] on img "Next" at bounding box center [1089, 339] width 28 height 74
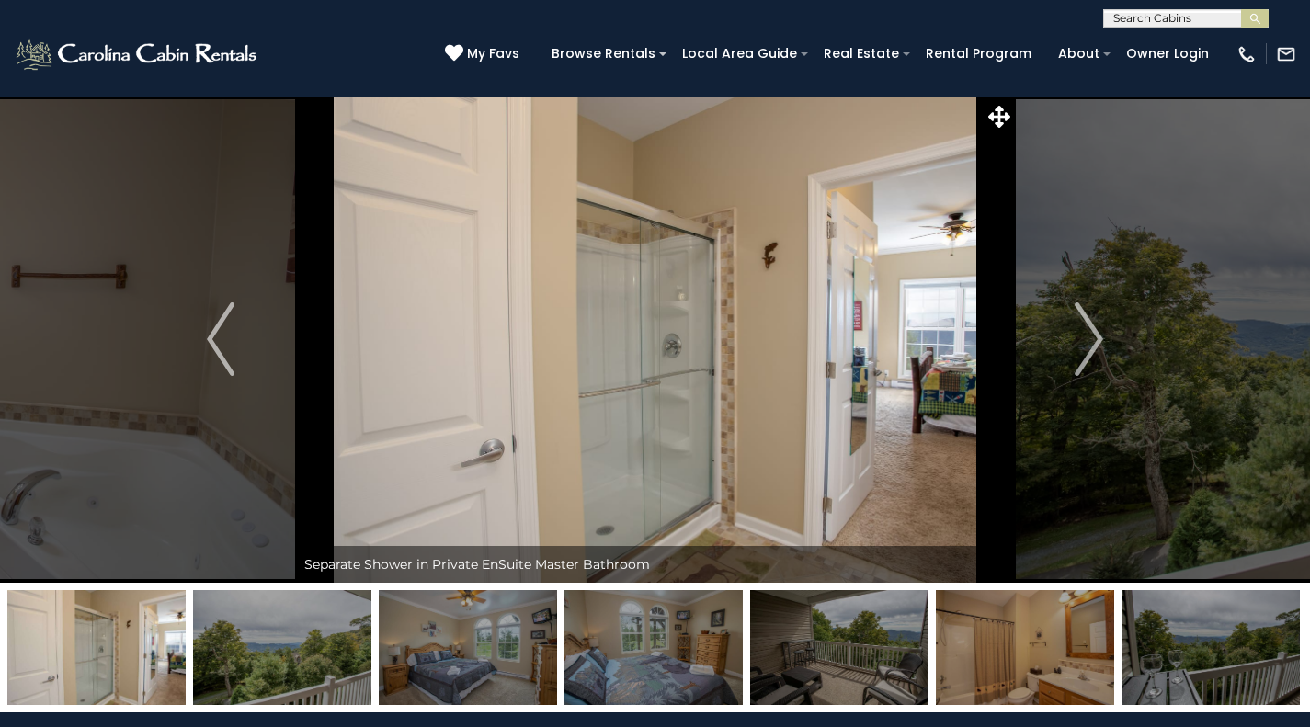
click at [1090, 336] on img "Next" at bounding box center [1089, 339] width 28 height 74
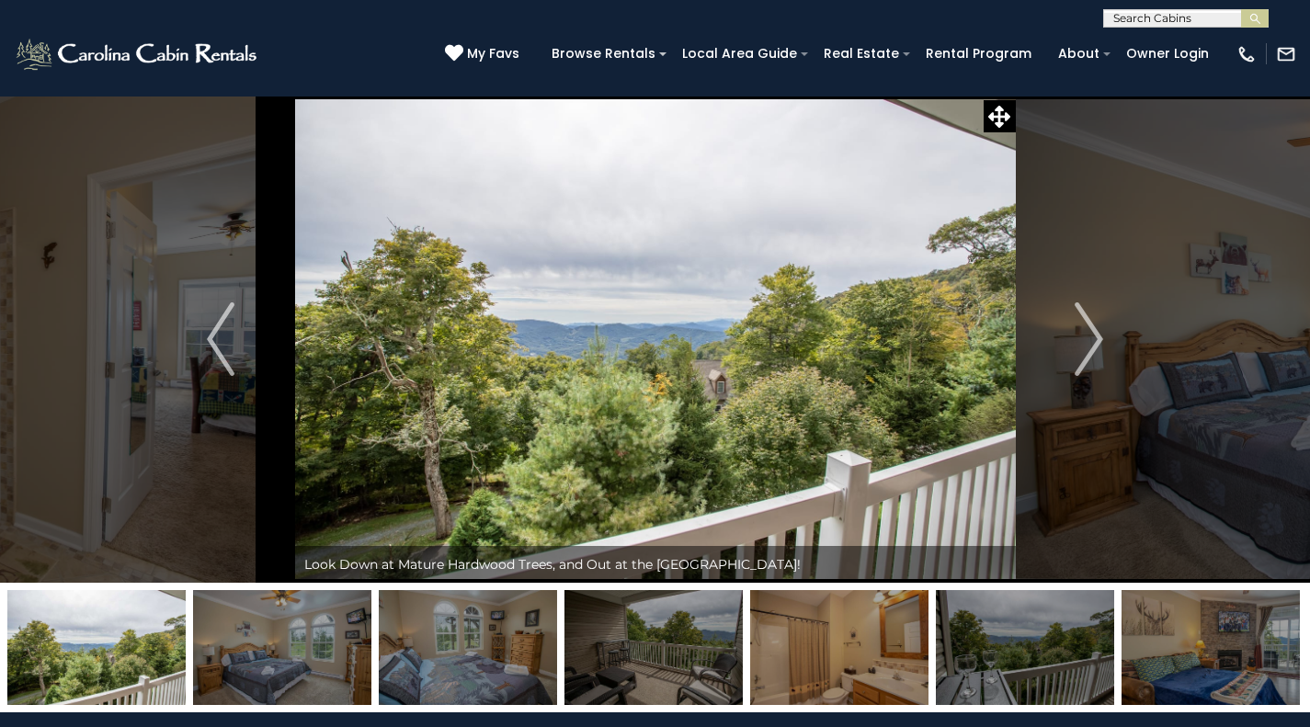
click at [1090, 336] on img "Next" at bounding box center [1089, 339] width 28 height 74
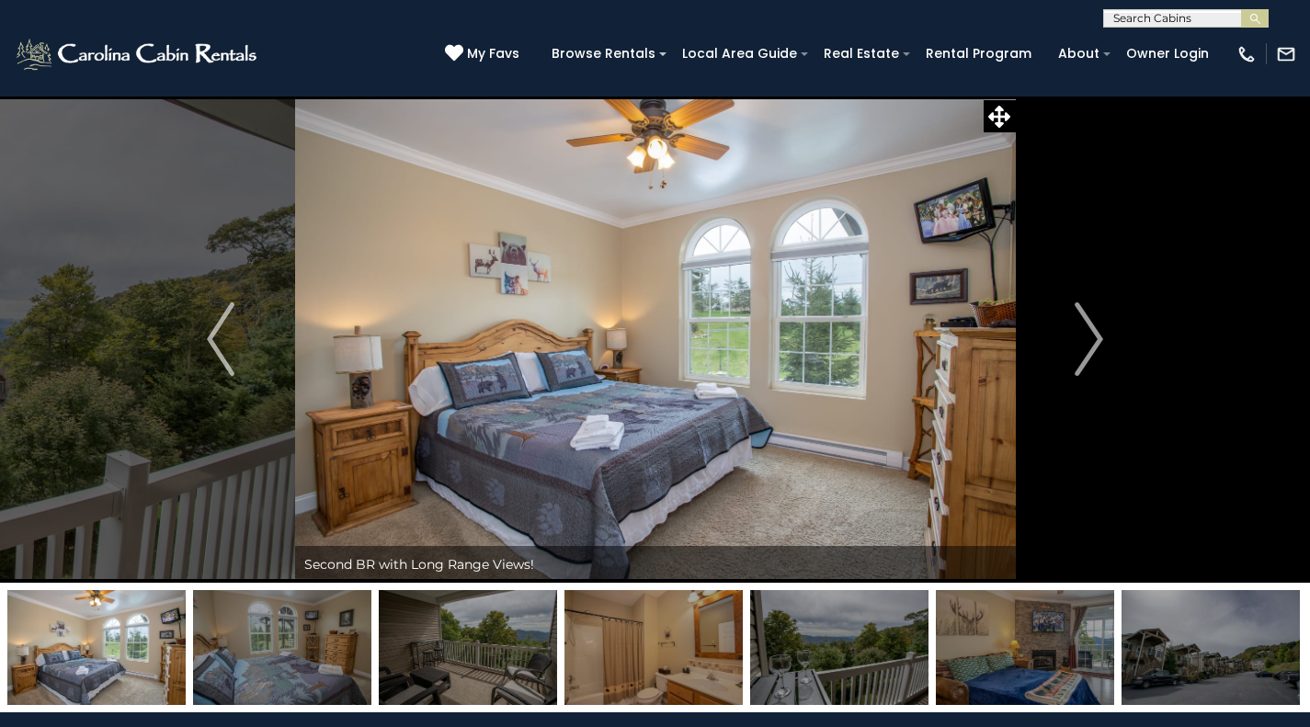
click at [1090, 336] on img "Next" at bounding box center [1089, 339] width 28 height 74
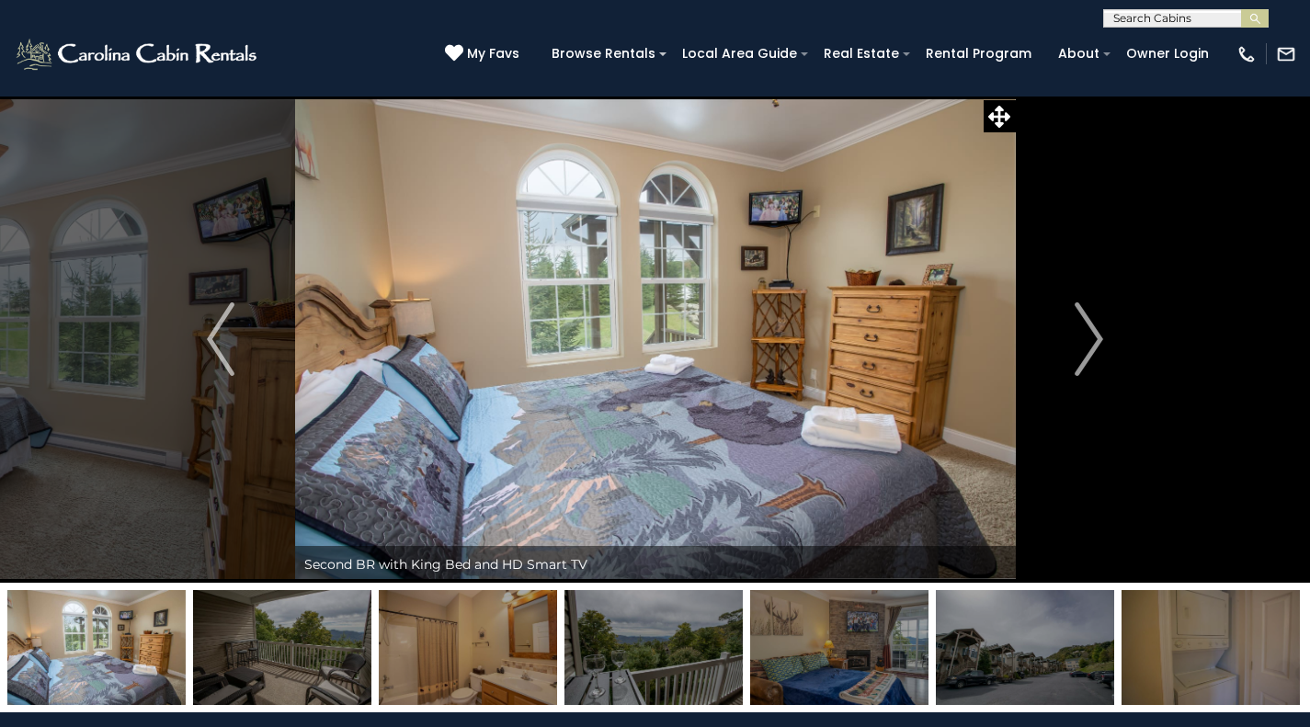
click at [1090, 336] on img "Next" at bounding box center [1089, 339] width 28 height 74
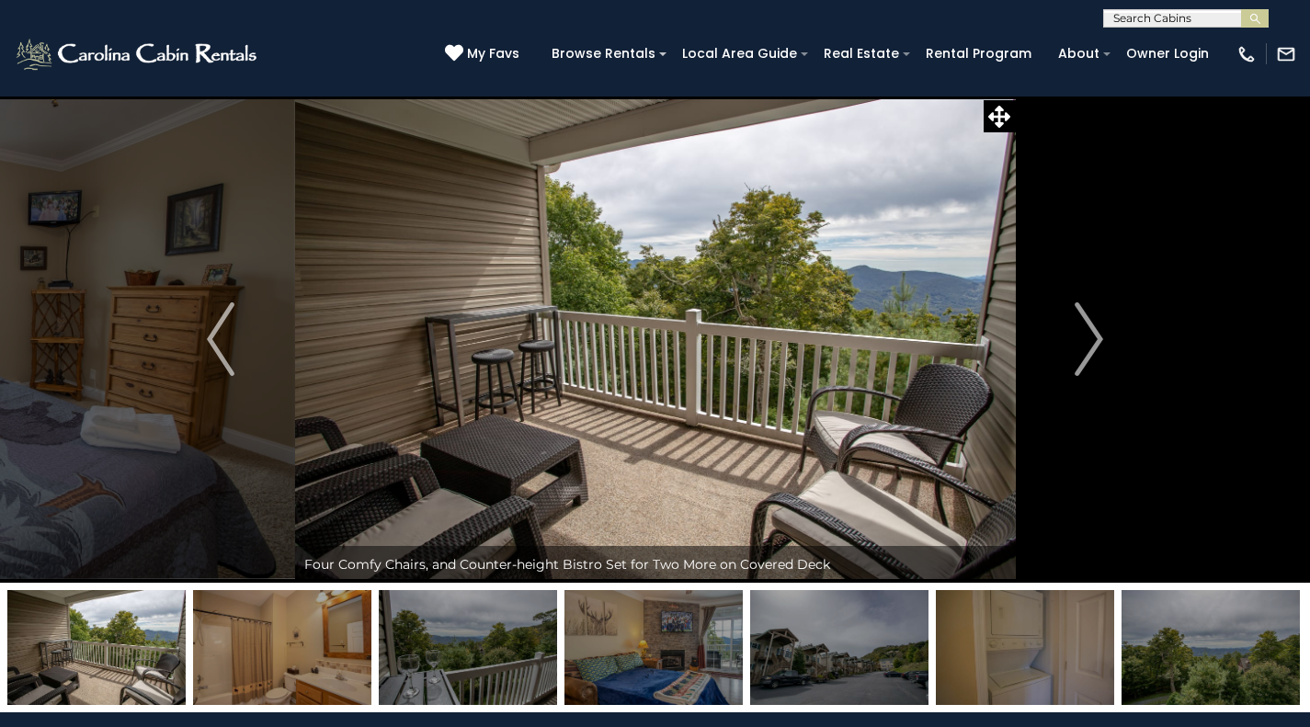
click at [1090, 336] on img "Next" at bounding box center [1089, 339] width 28 height 74
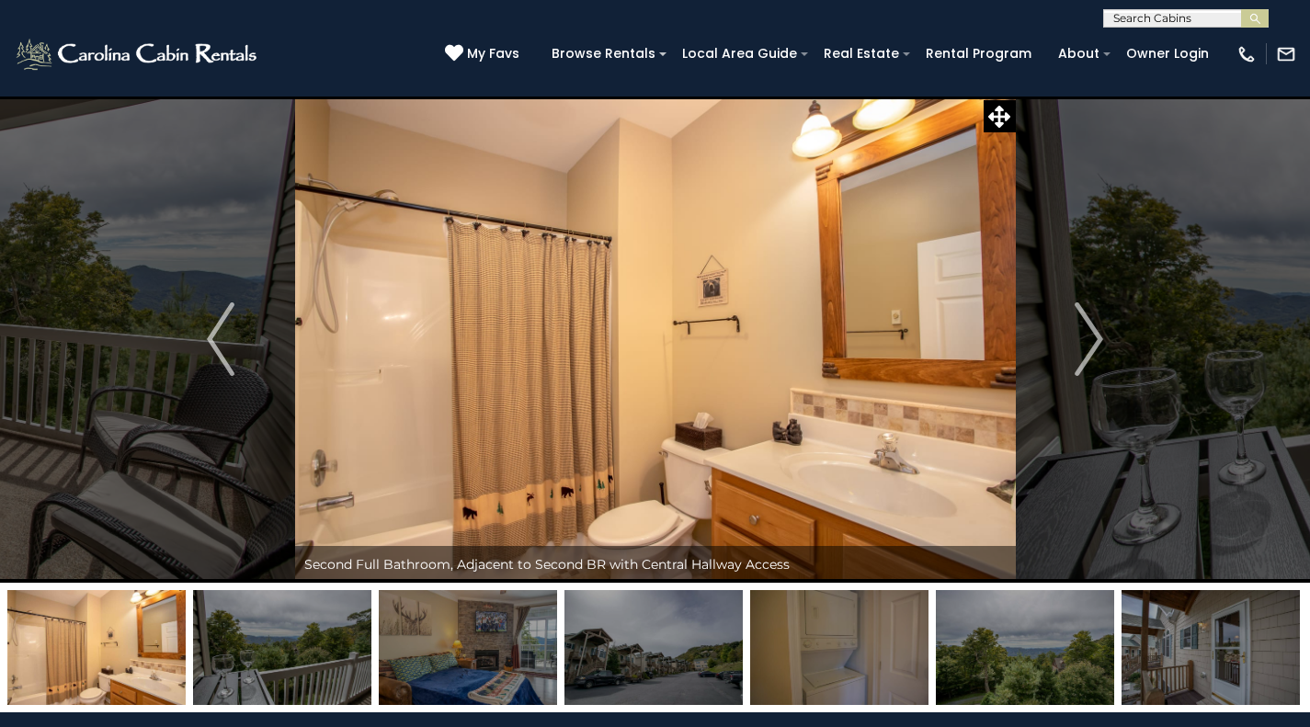
click at [1090, 336] on img "Next" at bounding box center [1089, 339] width 28 height 74
